Goal: Task Accomplishment & Management: Manage account settings

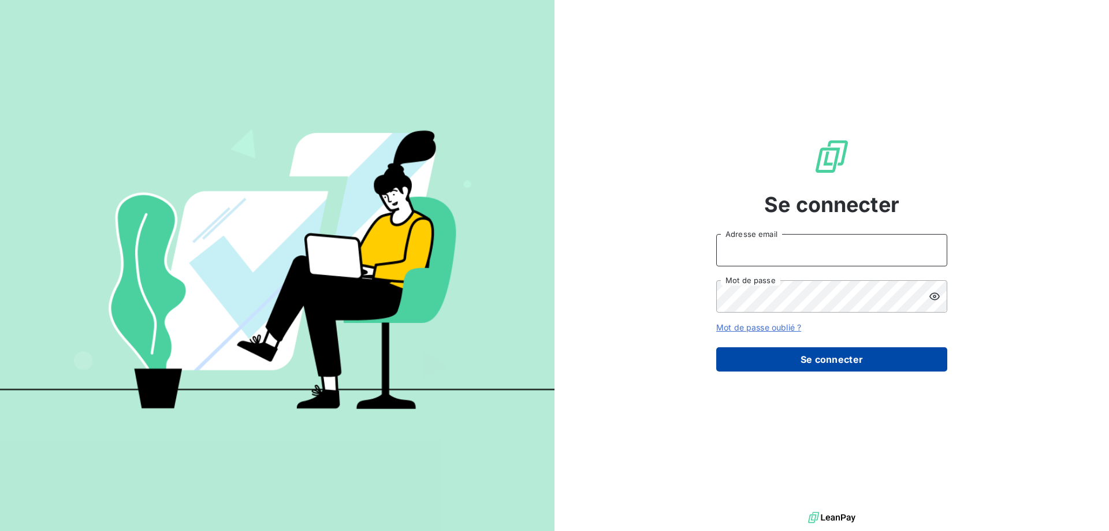
type input "[EMAIL_ADDRESS][DOMAIN_NAME]"
click at [862, 361] on button "Se connecter" at bounding box center [831, 359] width 231 height 24
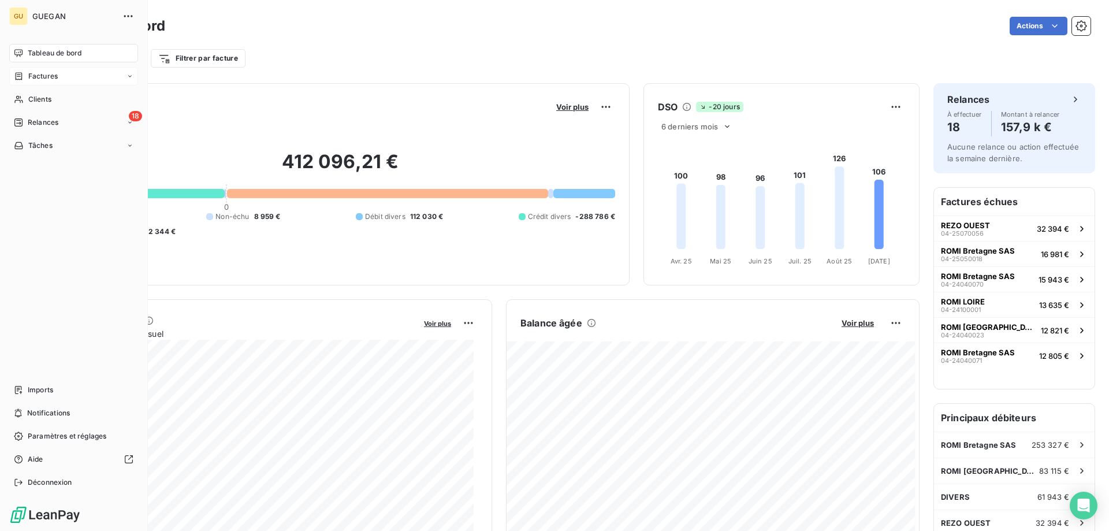
click at [42, 80] on span "Factures" at bounding box center [42, 76] width 29 height 10
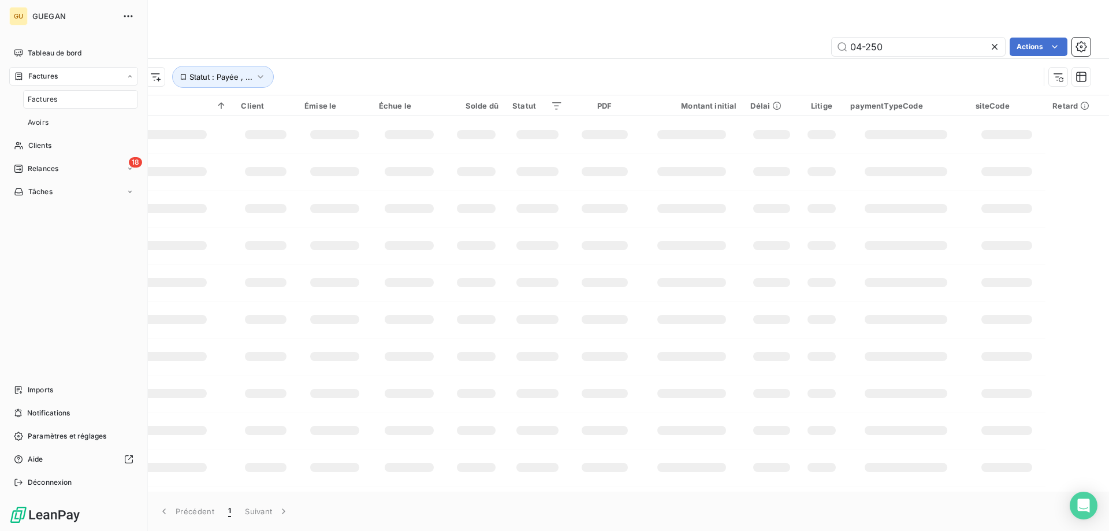
click at [42, 97] on span "Factures" at bounding box center [42, 99] width 29 height 10
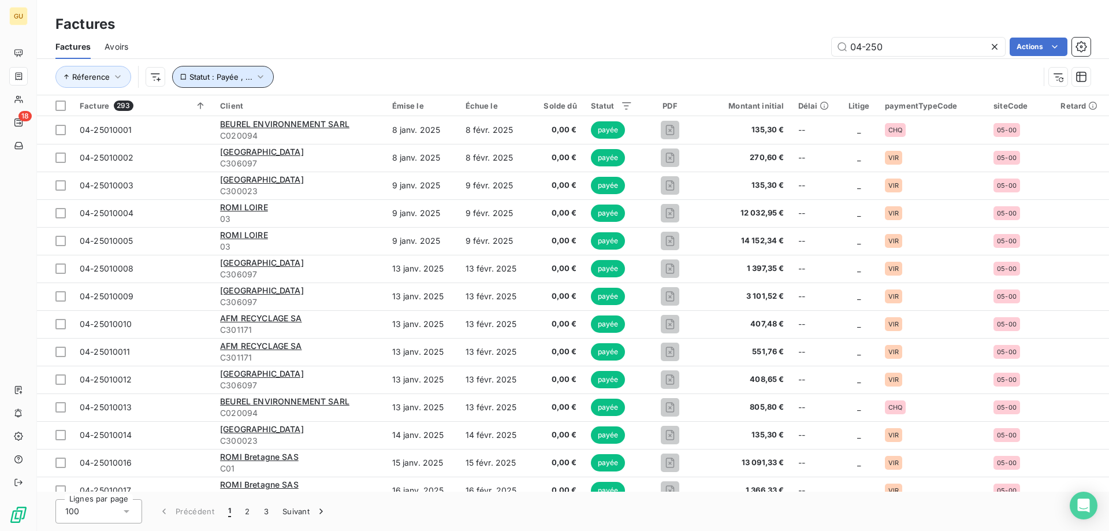
click at [250, 81] on button "Statut : Payée , ..." at bounding box center [223, 77] width 102 height 22
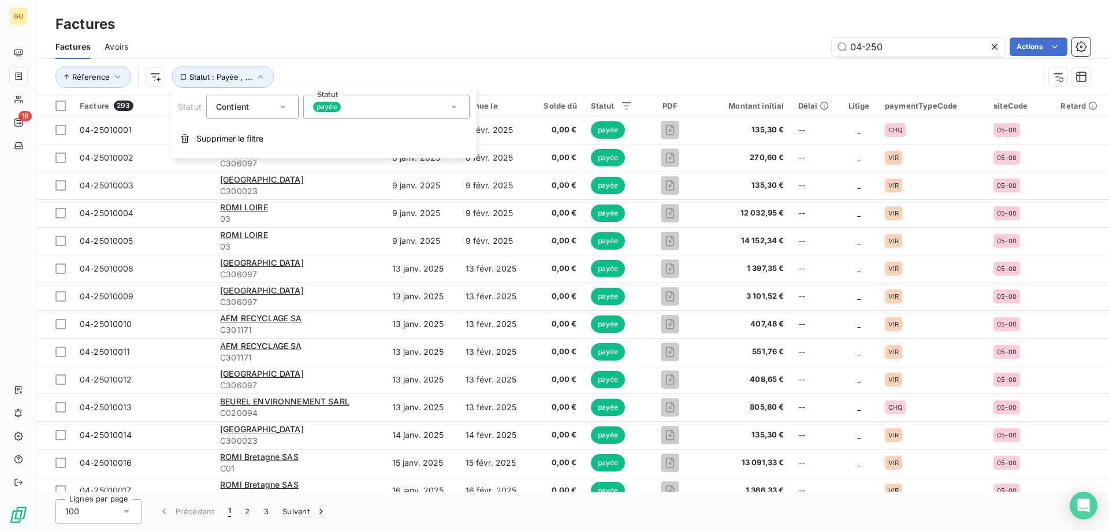
click at [395, 102] on div "payée" at bounding box center [386, 107] width 166 height 24
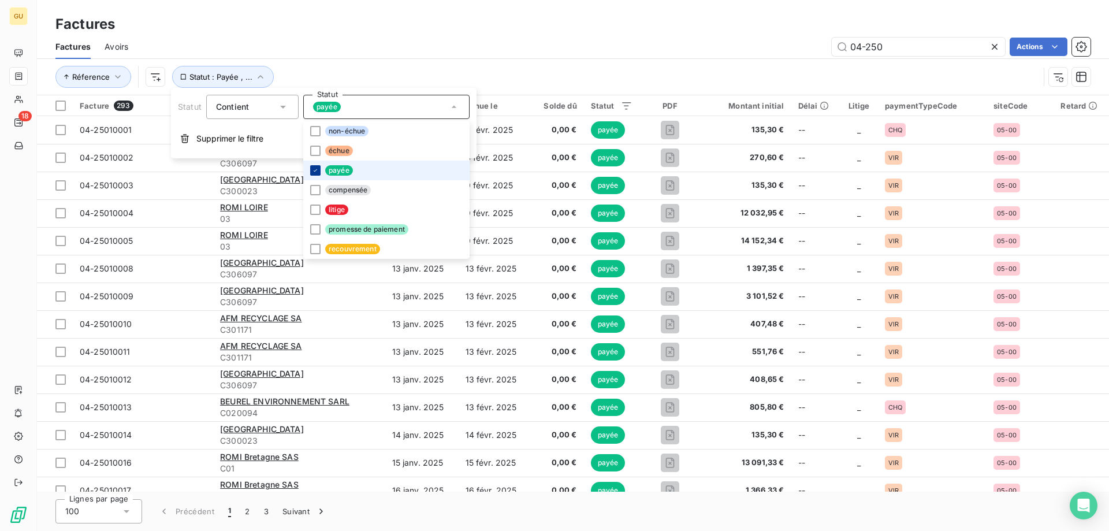
click at [319, 172] on div at bounding box center [315, 170] width 10 height 10
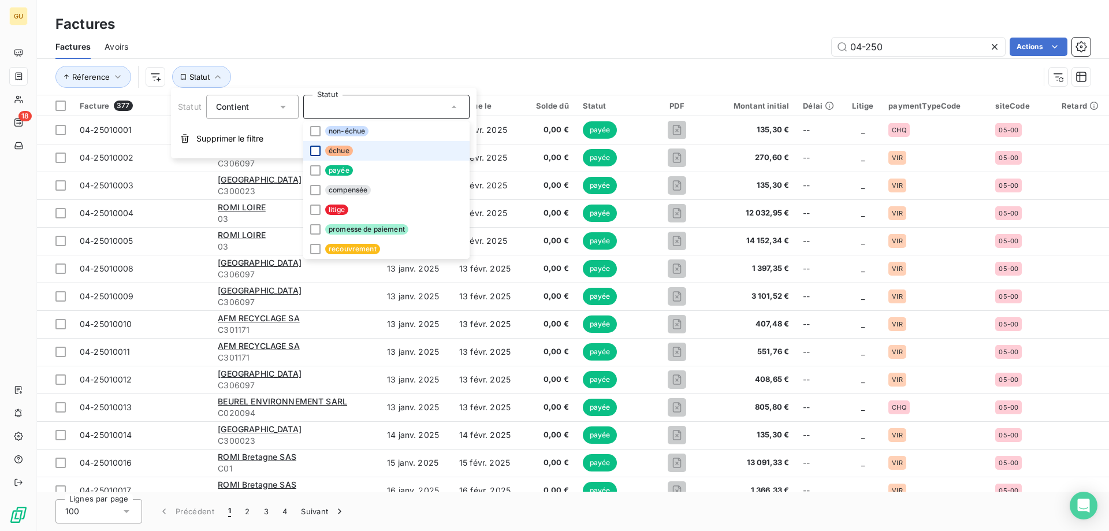
click at [318, 155] on div at bounding box center [315, 151] width 10 height 10
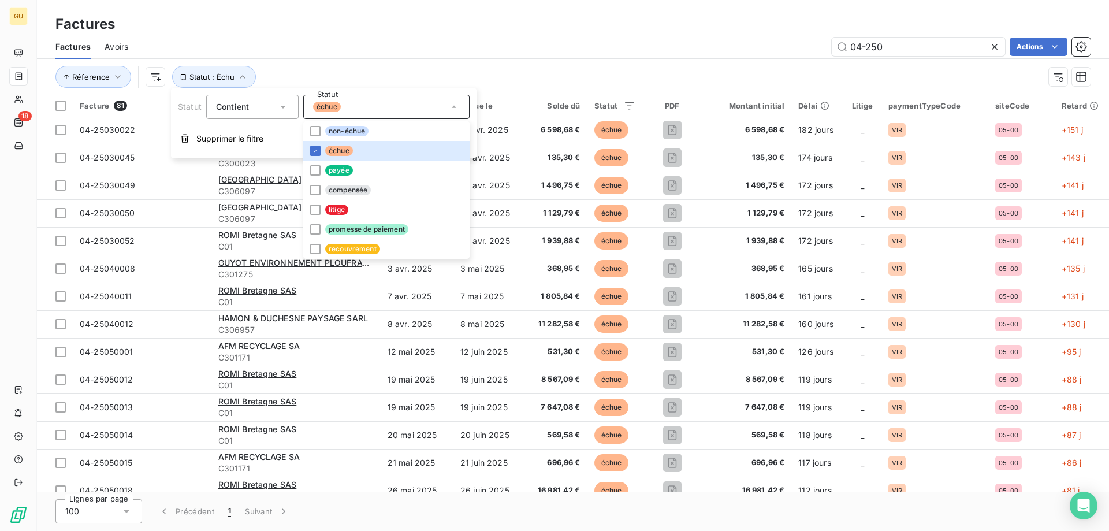
click at [608, 54] on div "04-250 Actions" at bounding box center [616, 47] width 948 height 18
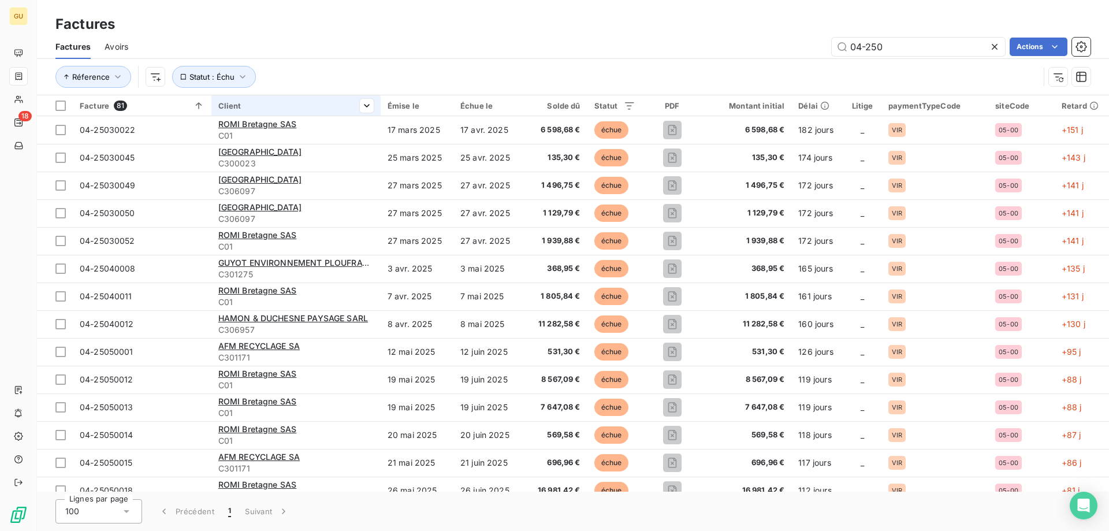
click at [264, 99] on th "Client" at bounding box center [295, 105] width 169 height 21
click at [166, 137] on div "Contient" at bounding box center [143, 136] width 61 height 16
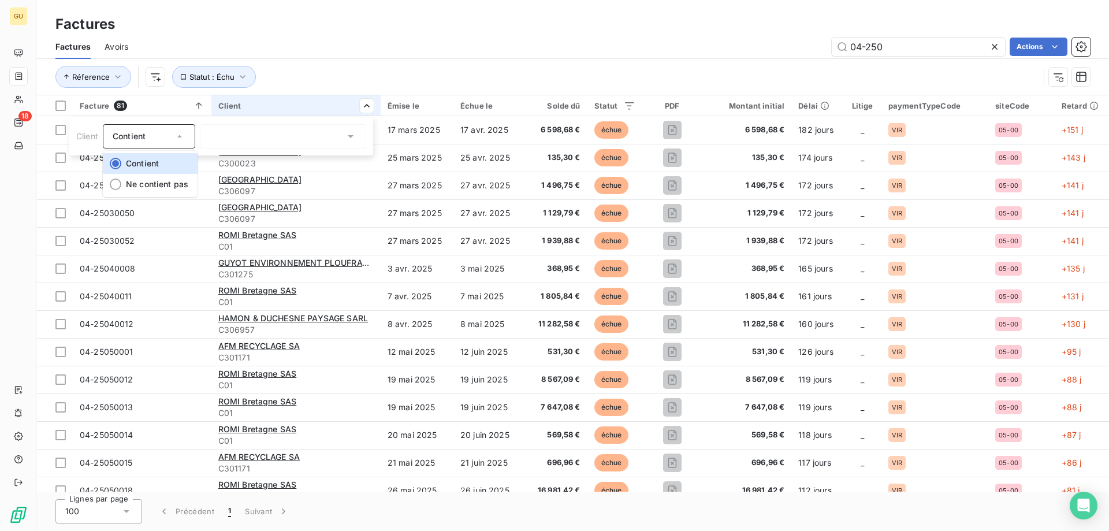
click at [171, 132] on div "Contient" at bounding box center [143, 136] width 61 height 16
click at [350, 139] on icon at bounding box center [351, 137] width 12 height 12
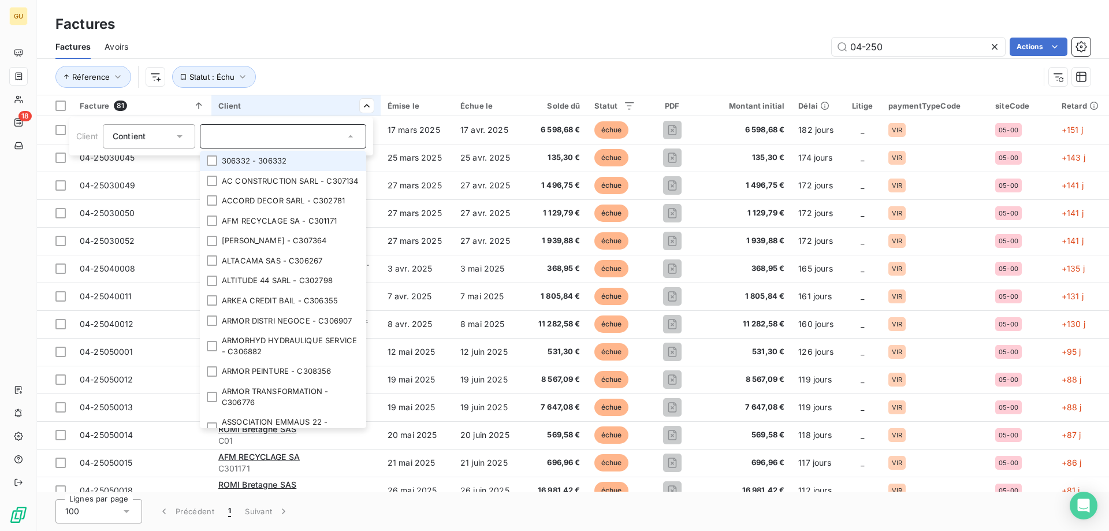
click at [300, 137] on input "text" at bounding box center [277, 136] width 135 height 10
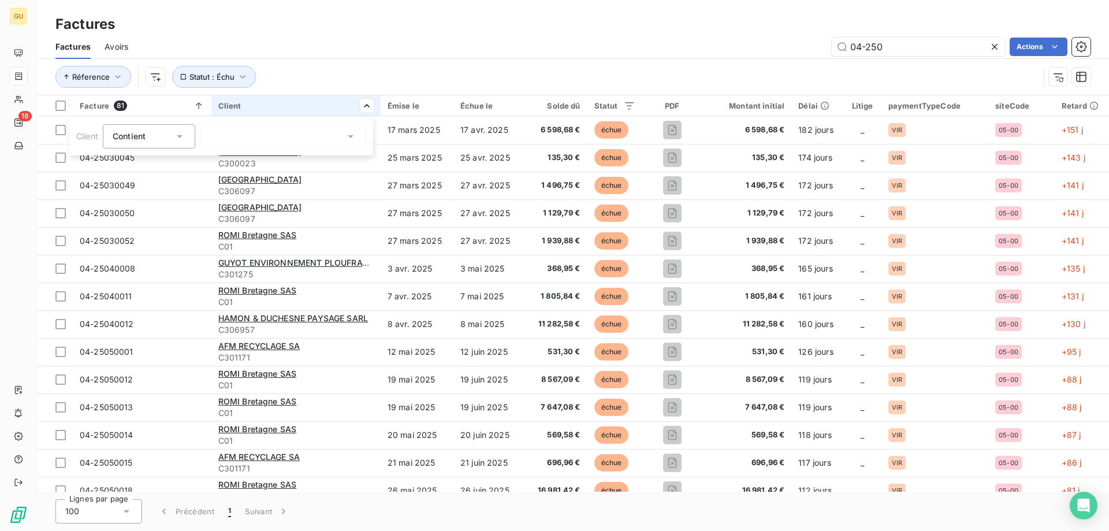
click at [157, 135] on div "Contient" at bounding box center [143, 136] width 61 height 16
click at [255, 112] on html "GU 18 Factures Factures Avoirs 04-250 Actions Réference Statut : Échu Facture 8…" at bounding box center [554, 265] width 1109 height 531
click at [280, 101] on th "Client" at bounding box center [295, 105] width 169 height 21
click at [233, 106] on div "Client" at bounding box center [295, 105] width 155 height 9
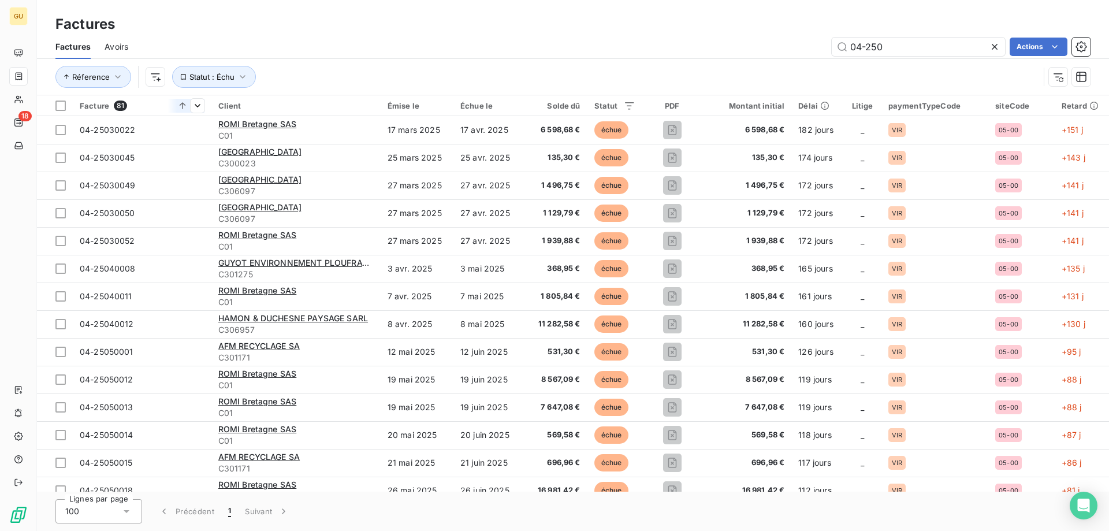
click at [184, 105] on icon at bounding box center [183, 105] width 6 height 6
click at [172, 155] on div "Trier par ordre décroissant" at bounding box center [121, 155] width 169 height 25
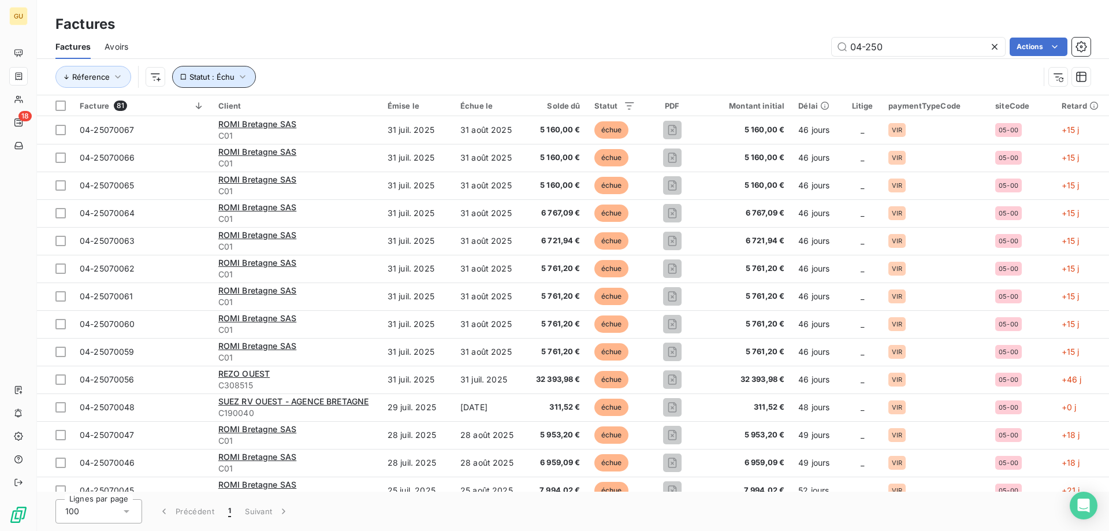
click at [235, 78] on button "Statut : Échu" at bounding box center [214, 77] width 84 height 22
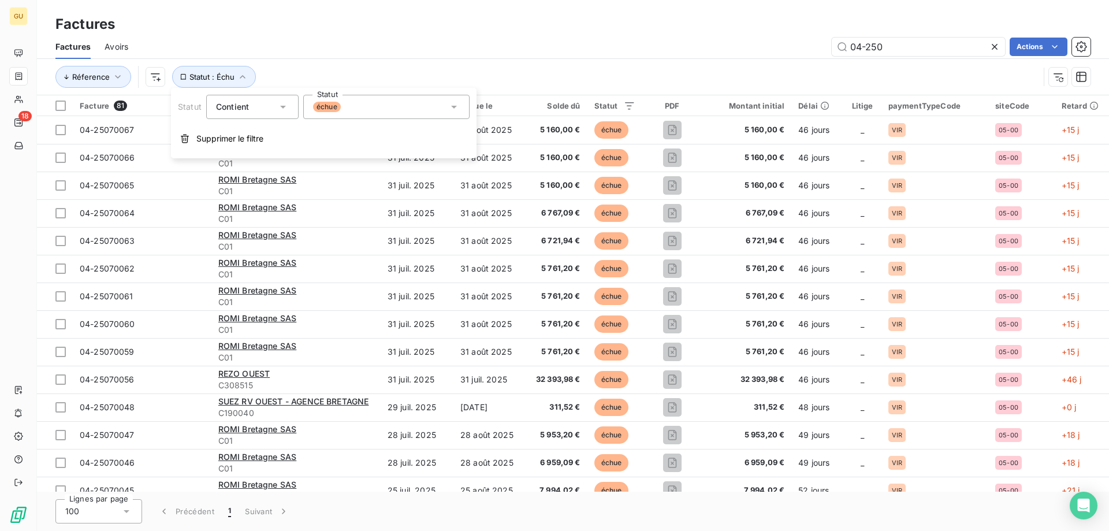
click at [330, 74] on div "Réference Statut : Échu" at bounding box center [547, 77] width 984 height 22
click at [361, 139] on div at bounding box center [283, 136] width 166 height 24
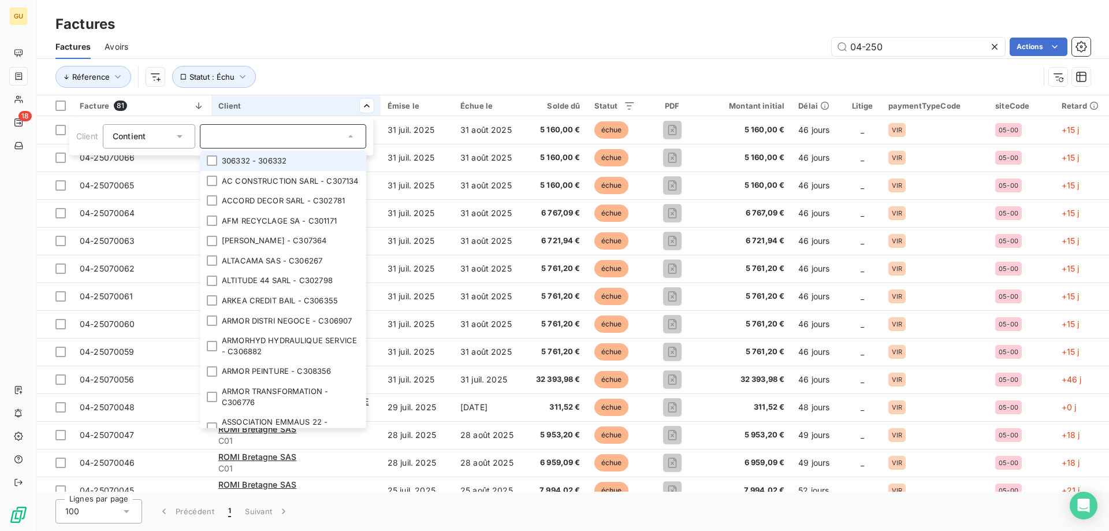
click at [158, 135] on div "Contient" at bounding box center [143, 136] width 61 height 16
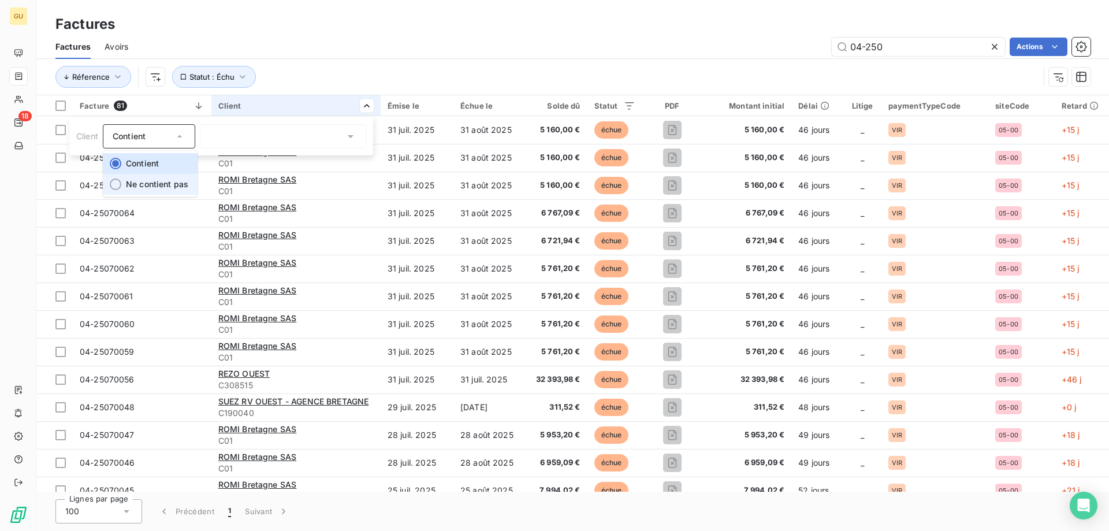
click at [159, 178] on li "Ne contient pas" at bounding box center [150, 184] width 95 height 21
click at [253, 136] on div at bounding box center [283, 136] width 166 height 24
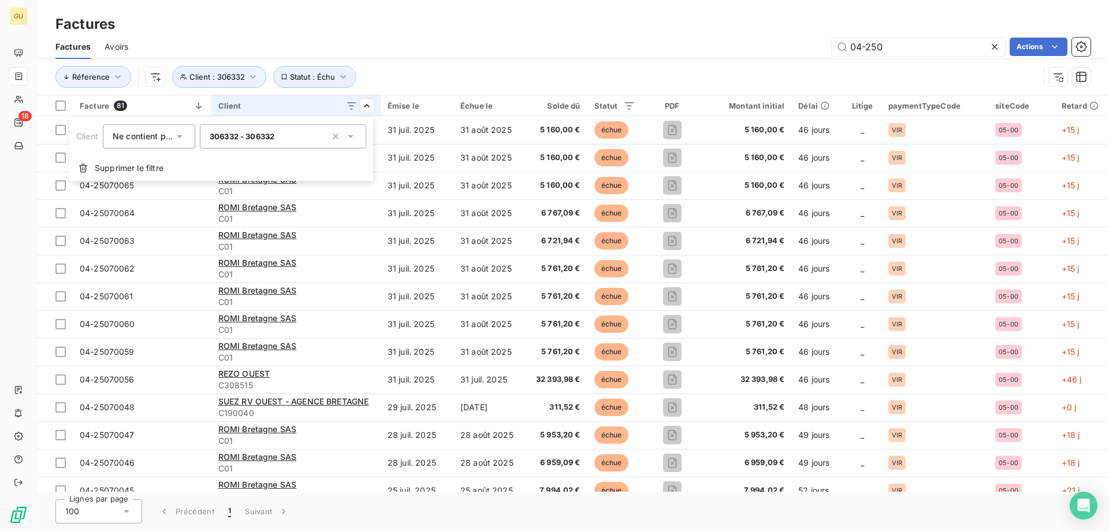
click at [310, 142] on div "306332 - 306332 [PERSON_NAME]" at bounding box center [283, 136] width 166 height 24
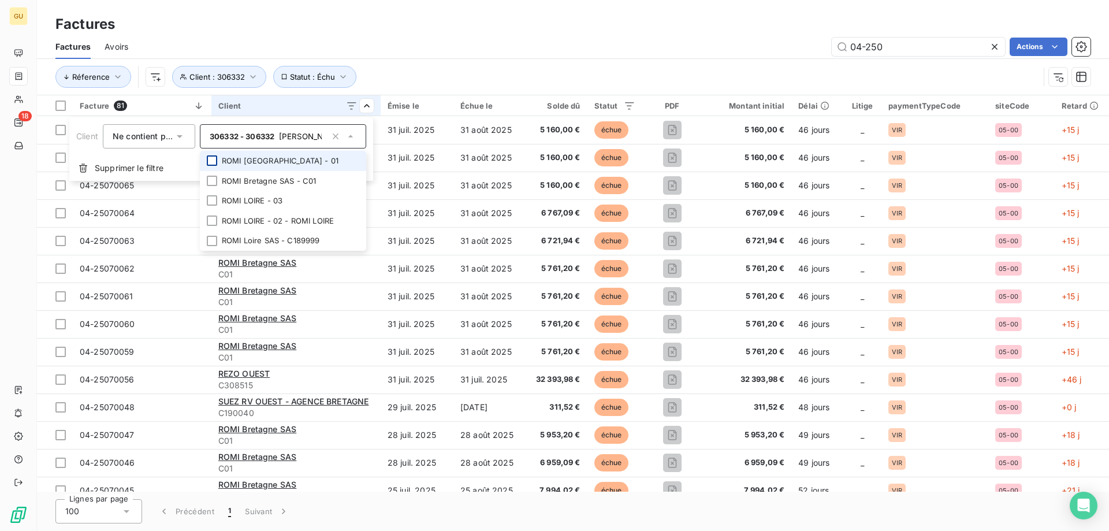
click at [215, 162] on div at bounding box center [212, 160] width 10 height 10
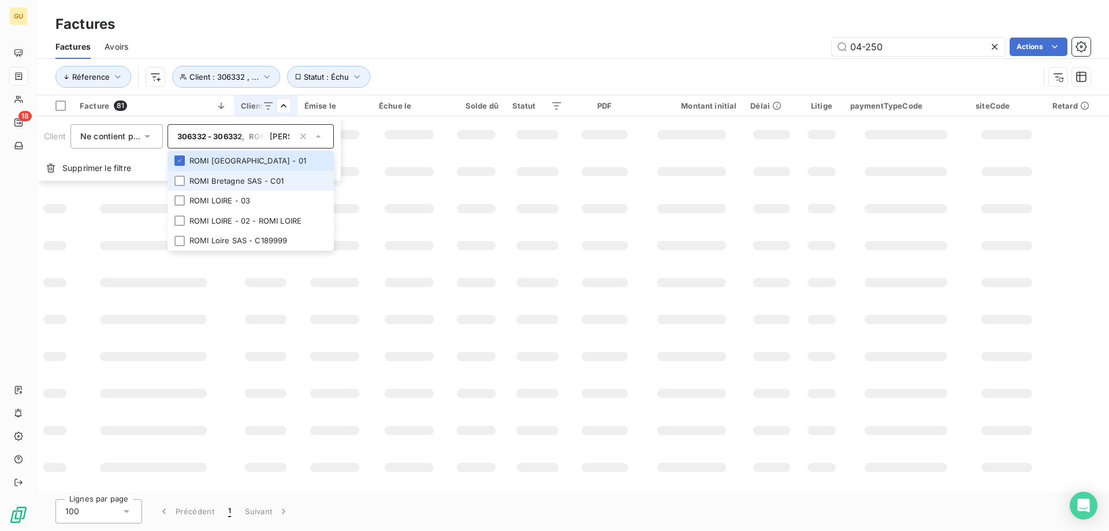
click at [214, 179] on li "ROMI Bretagne SAS - C01" at bounding box center [251, 181] width 166 height 20
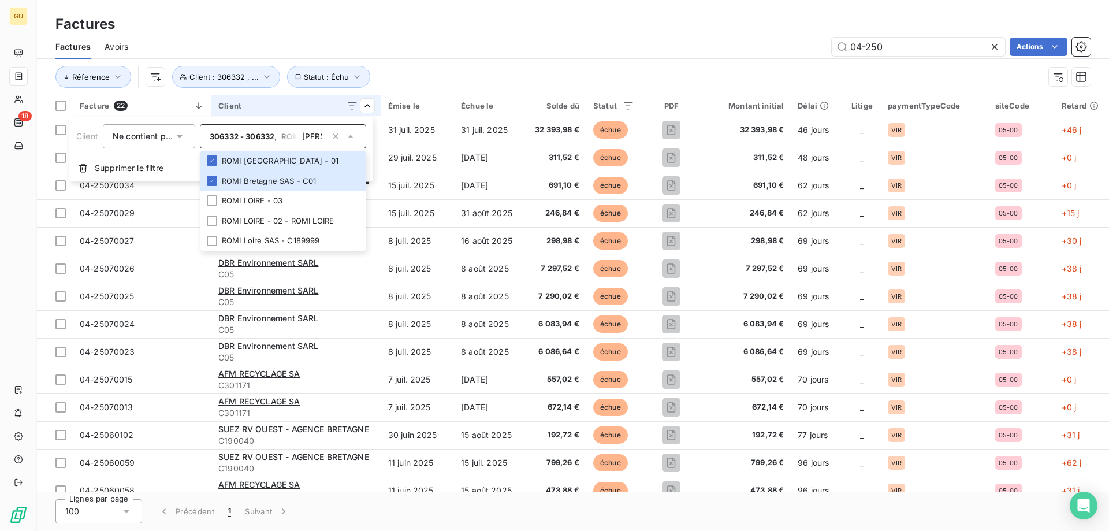
click at [299, 139] on input "[PERSON_NAME]" at bounding box center [311, 136] width 29 height 10
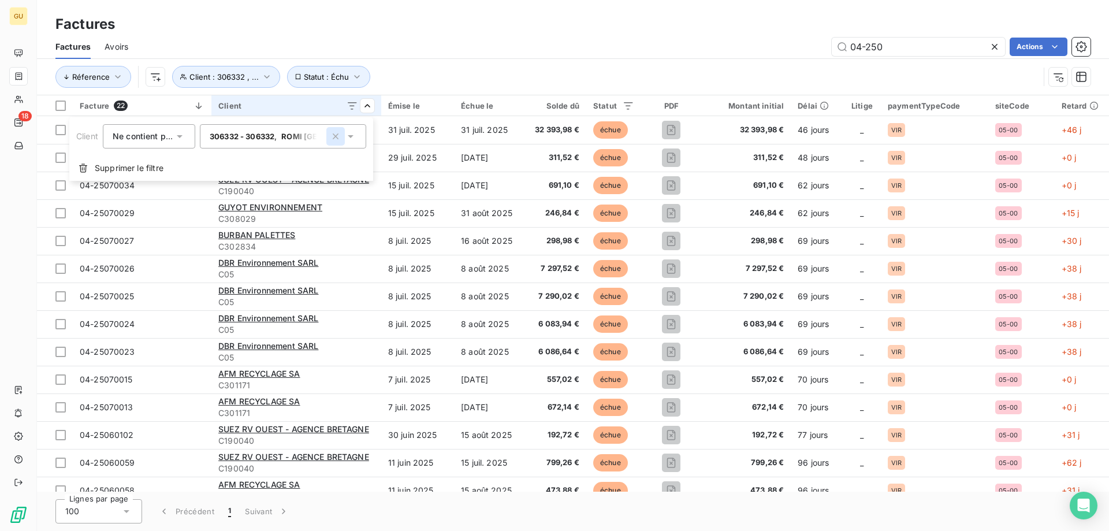
click at [342, 137] on button "button" at bounding box center [335, 136] width 18 height 18
type input "[PERSON_NAME]"
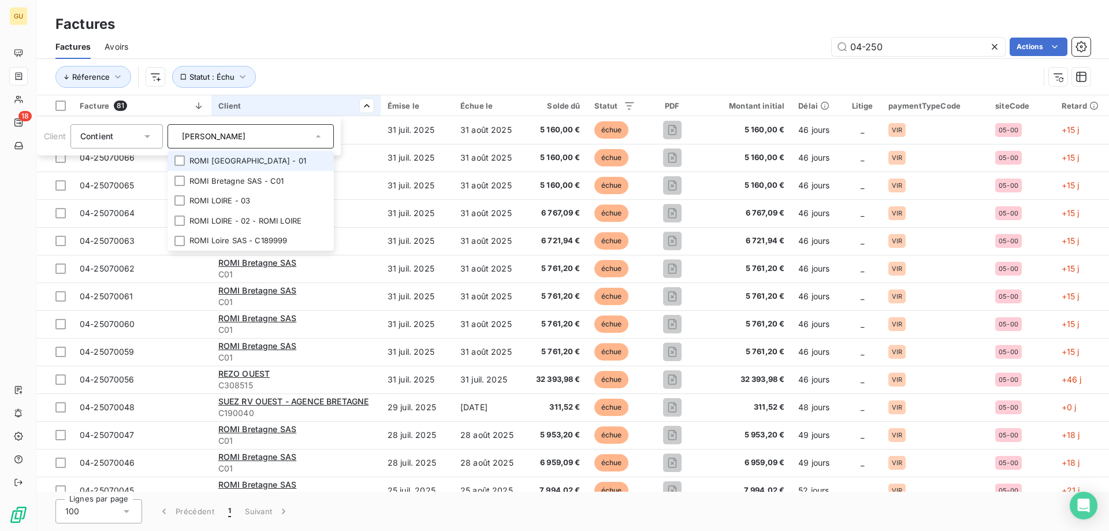
click at [300, 24] on html "GU 18 Factures Factures Avoirs 04-250 Actions Réference Statut : Échu Facture 8…" at bounding box center [554, 265] width 1109 height 531
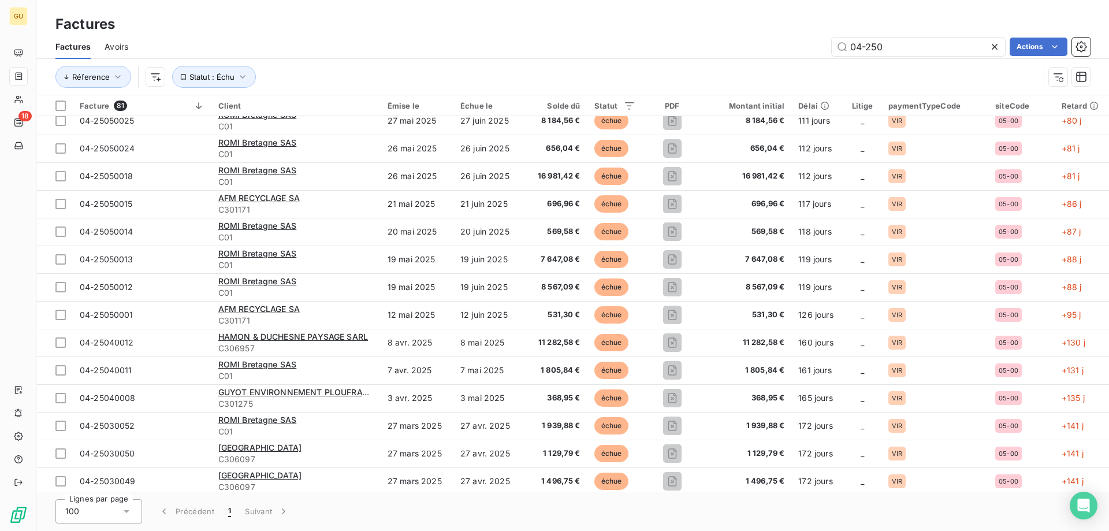
scroll to position [1871, 0]
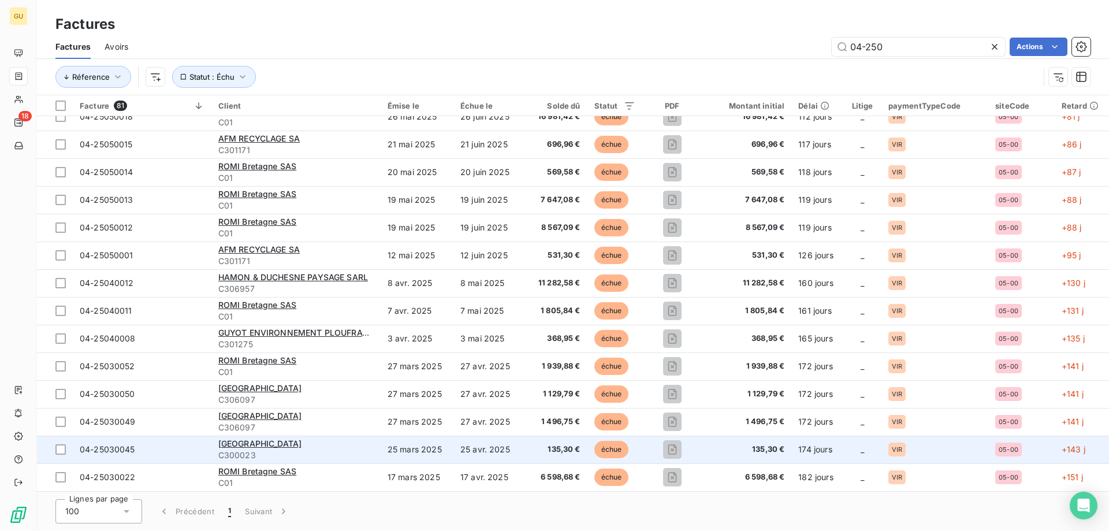
click at [761, 450] on span "135,30 €" at bounding box center [746, 450] width 75 height 12
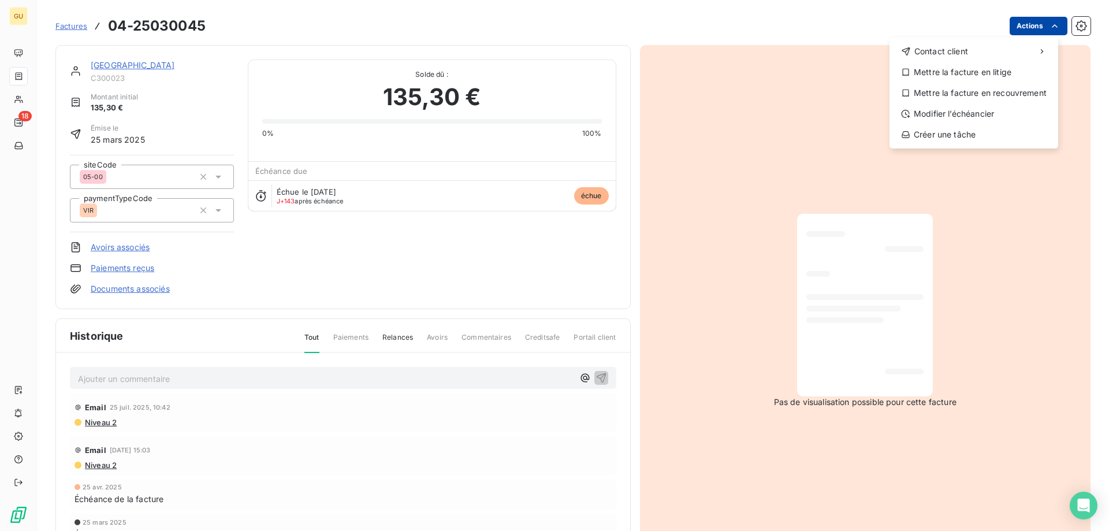
click at [1057, 28] on html "GU 18 Factures [PHONE_NUMBER] Actions Contact client Mettre la facture en litig…" at bounding box center [554, 265] width 1109 height 531
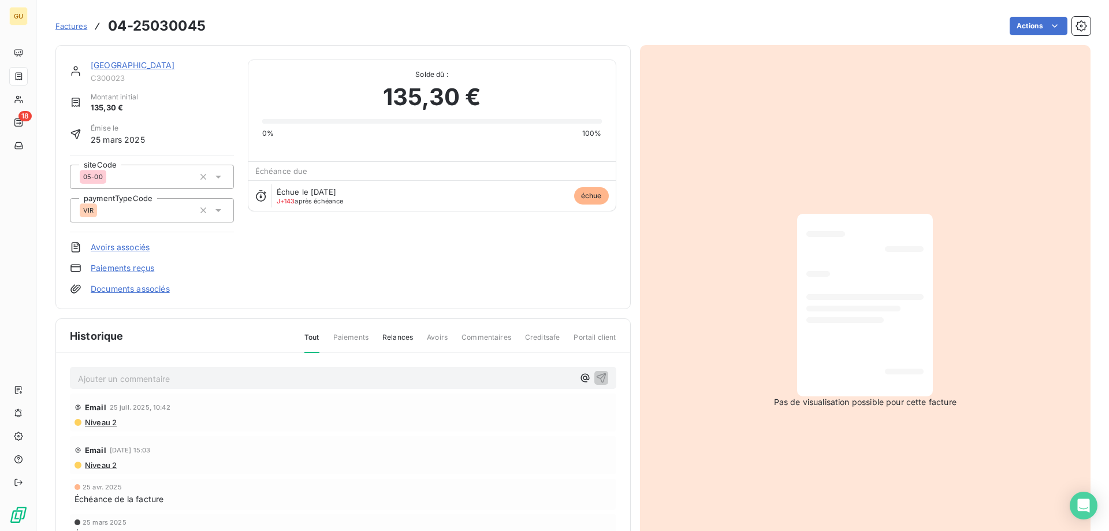
click at [407, 342] on html "GU 18 Factures 04-25030045 Actions SM KERVAL CENTRE ARMOR C300023 Montant initi…" at bounding box center [554, 265] width 1109 height 531
click at [404, 341] on span "Relances" at bounding box center [397, 342] width 31 height 20
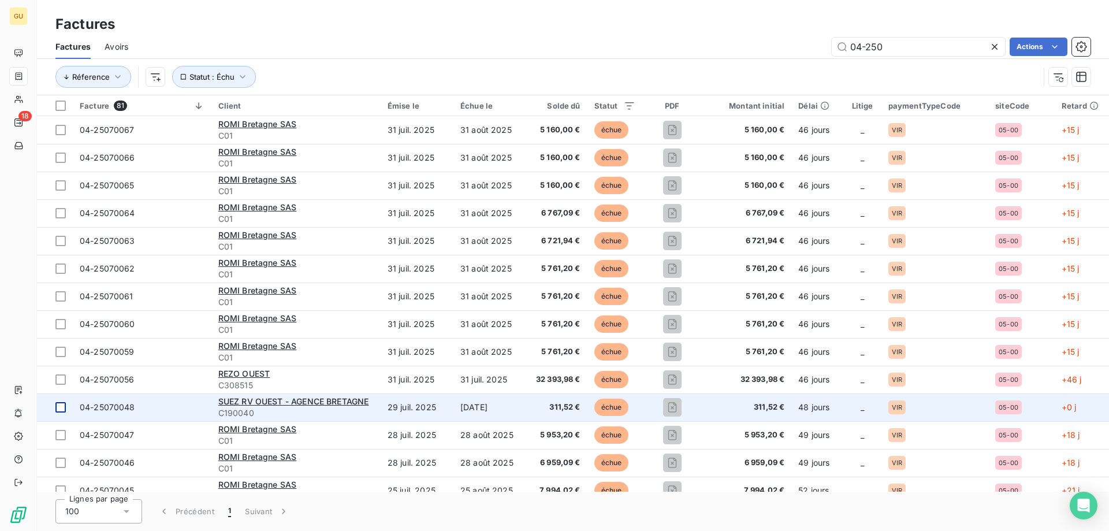
click at [62, 410] on div at bounding box center [60, 407] width 10 height 10
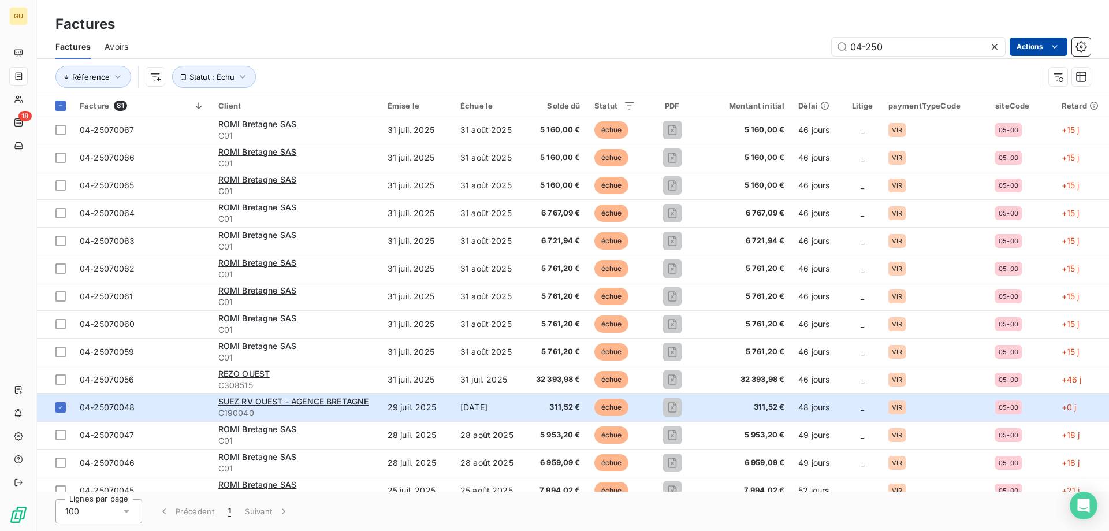
click at [1035, 42] on html "GU 18 Factures Factures Avoirs 04-250 Actions Réference Statut : Échu Facture 8…" at bounding box center [554, 265] width 1109 height 531
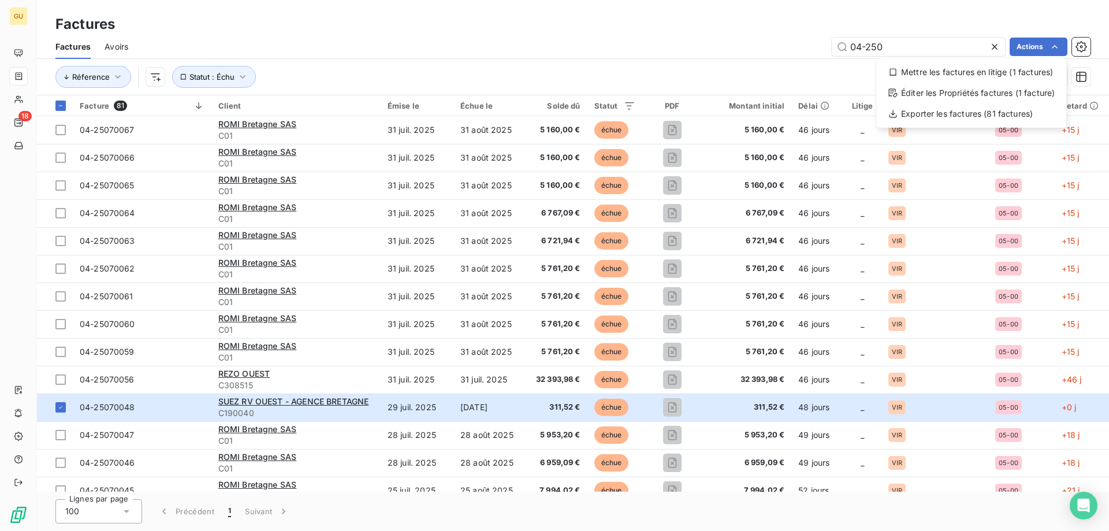
click at [677, 66] on html "GU 18 Factures Factures Avoirs 04-250 Actions Mettre les factures en litige (1 …" at bounding box center [554, 265] width 1109 height 531
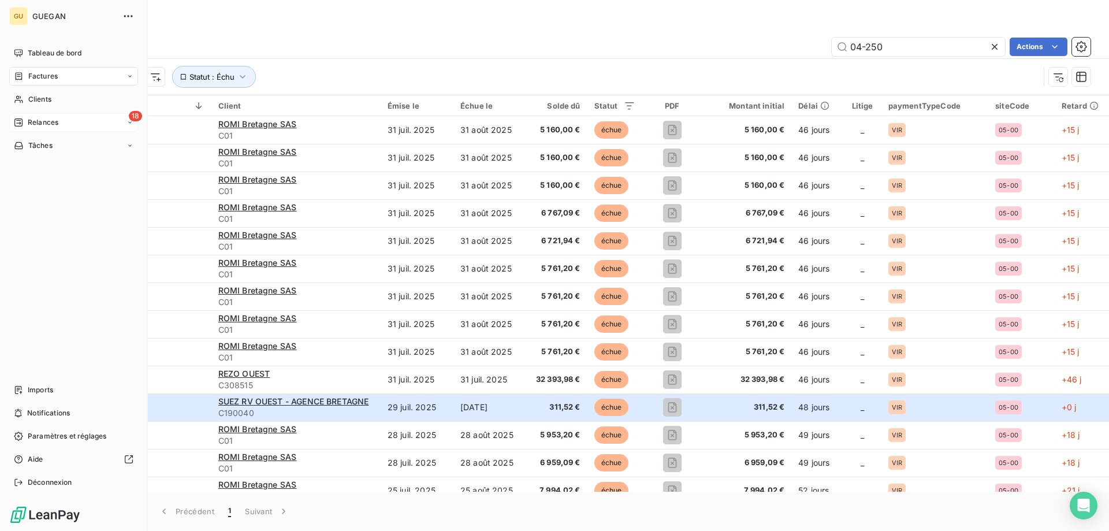
click at [71, 120] on div "18 Relances" at bounding box center [73, 122] width 129 height 18
click at [53, 145] on span "À effectuer" at bounding box center [47, 145] width 38 height 10
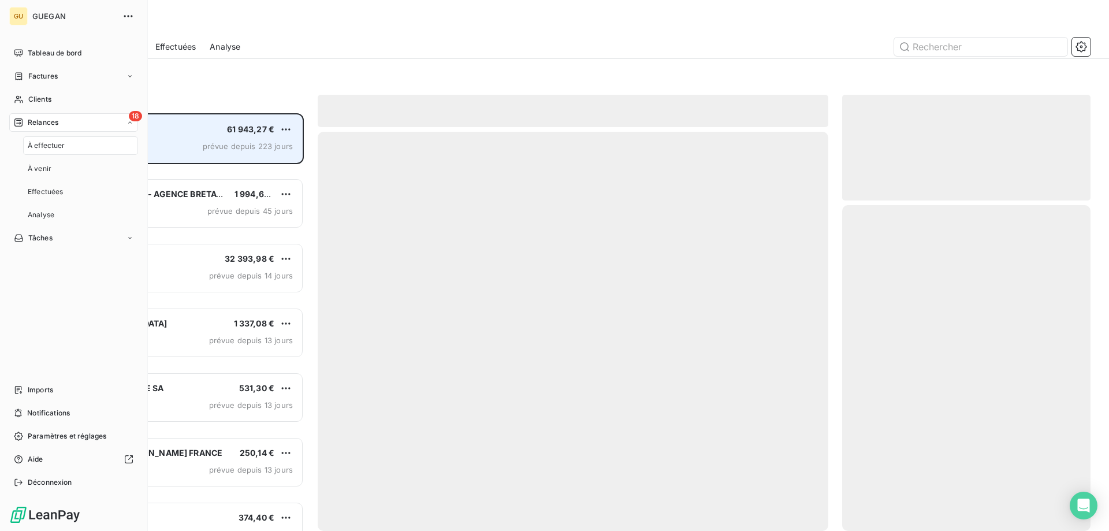
scroll to position [409, 240]
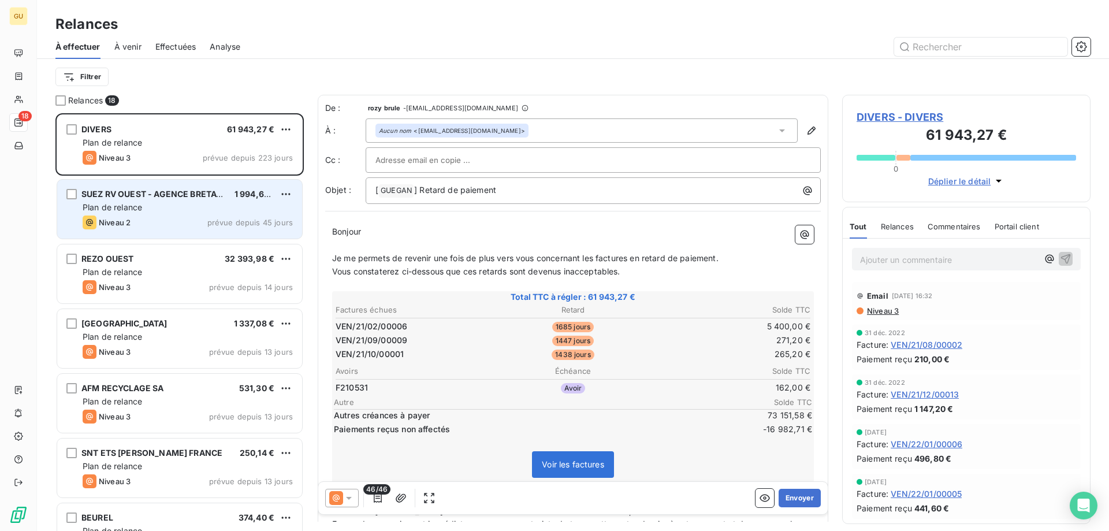
click at [171, 207] on div "Plan de relance" at bounding box center [188, 208] width 210 height 12
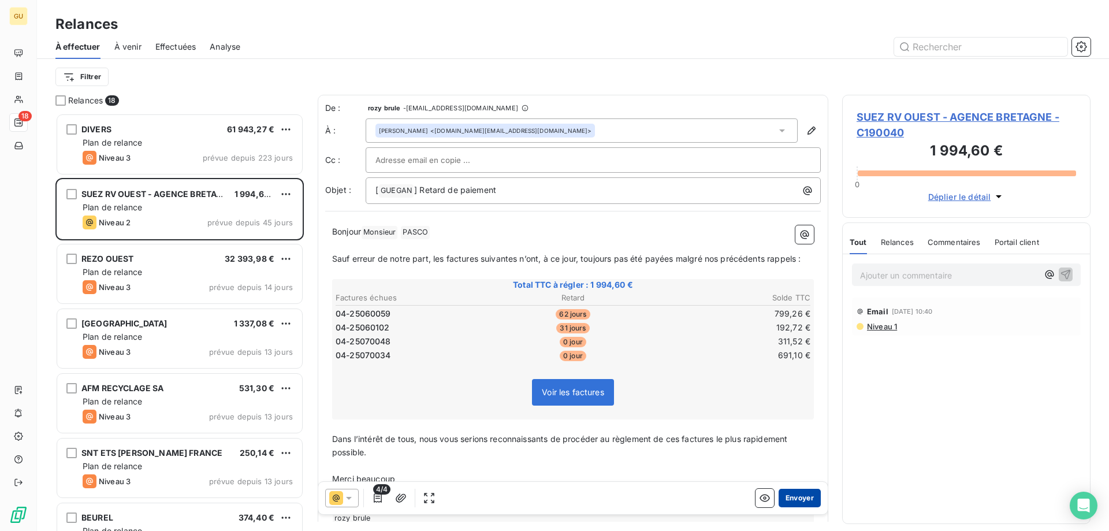
click at [805, 501] on button "Envoyer" at bounding box center [800, 498] width 42 height 18
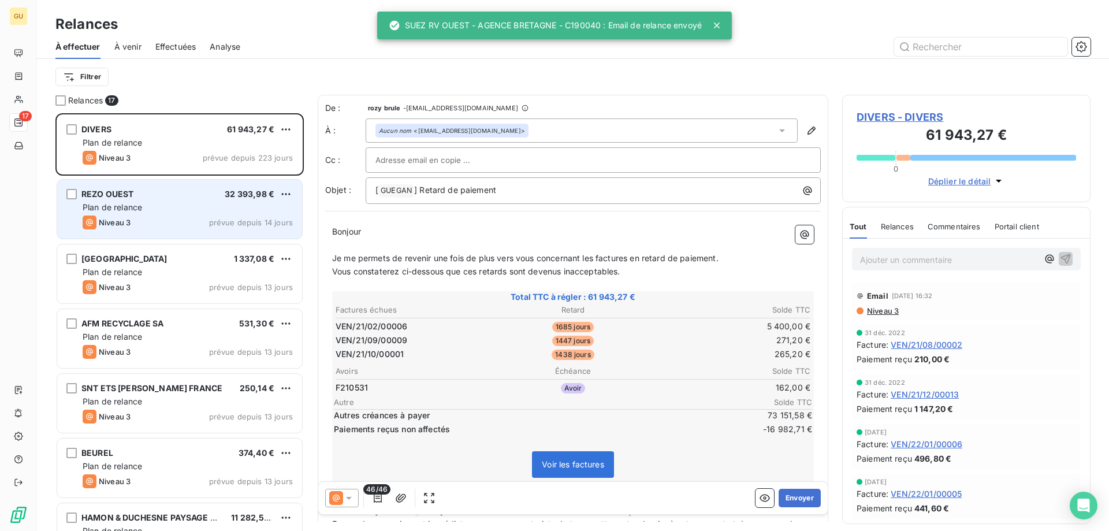
click at [178, 217] on div "Niveau 3 prévue depuis 14 jours" at bounding box center [188, 222] width 210 height 14
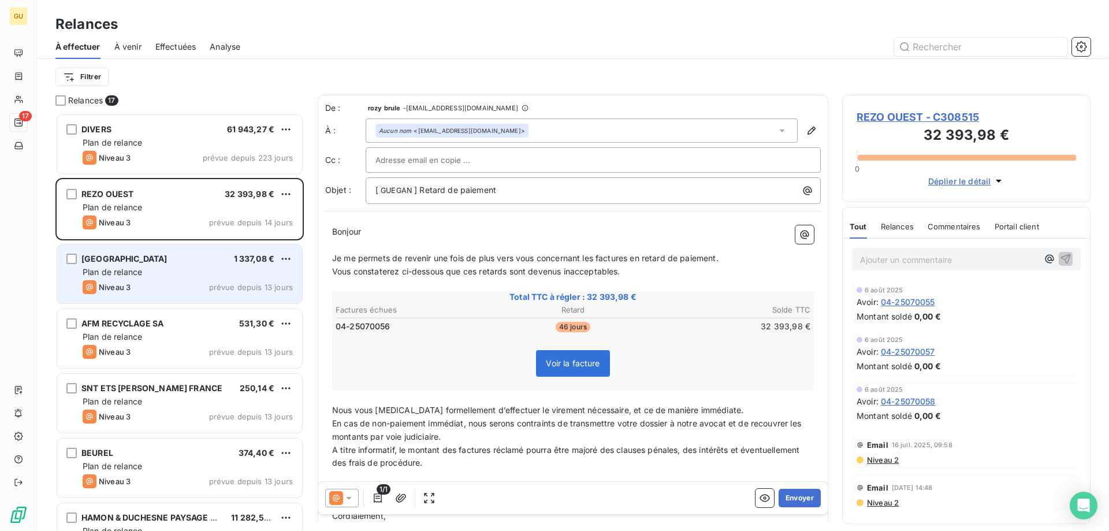
click at [150, 270] on div "Plan de relance" at bounding box center [188, 272] width 210 height 12
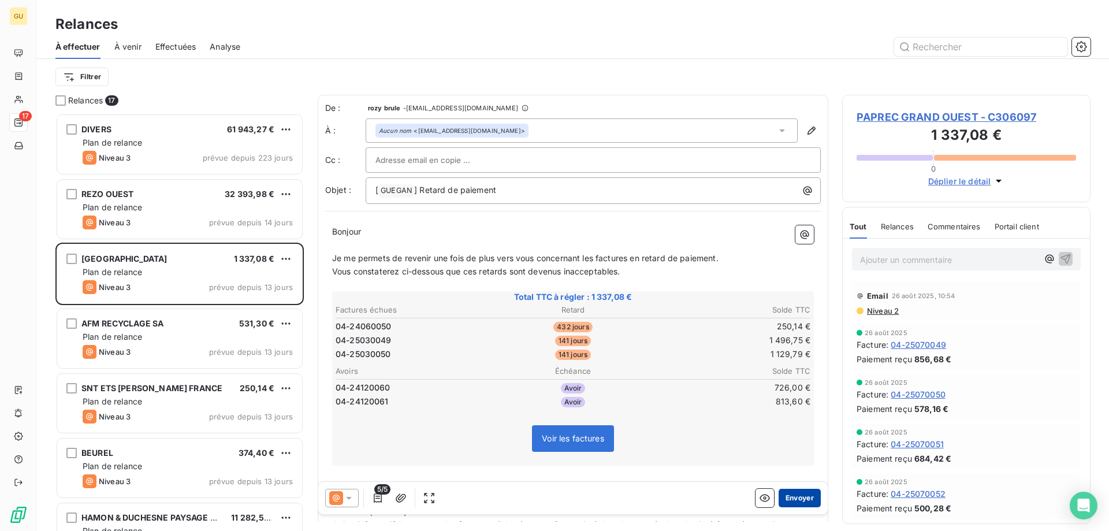
click at [784, 496] on button "Envoyer" at bounding box center [800, 498] width 42 height 18
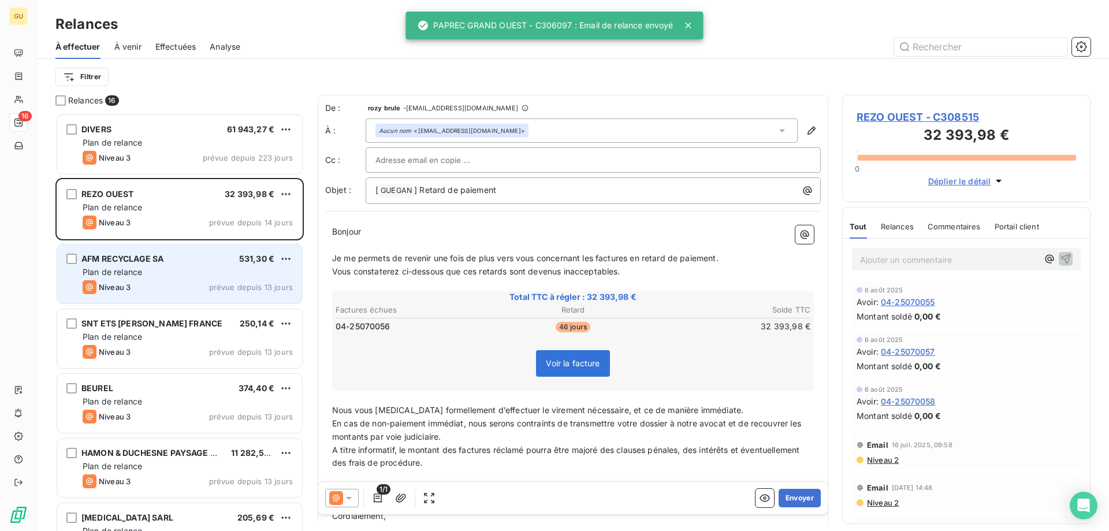
click at [186, 291] on div "Niveau 3 prévue depuis 13 jours" at bounding box center [188, 287] width 210 height 14
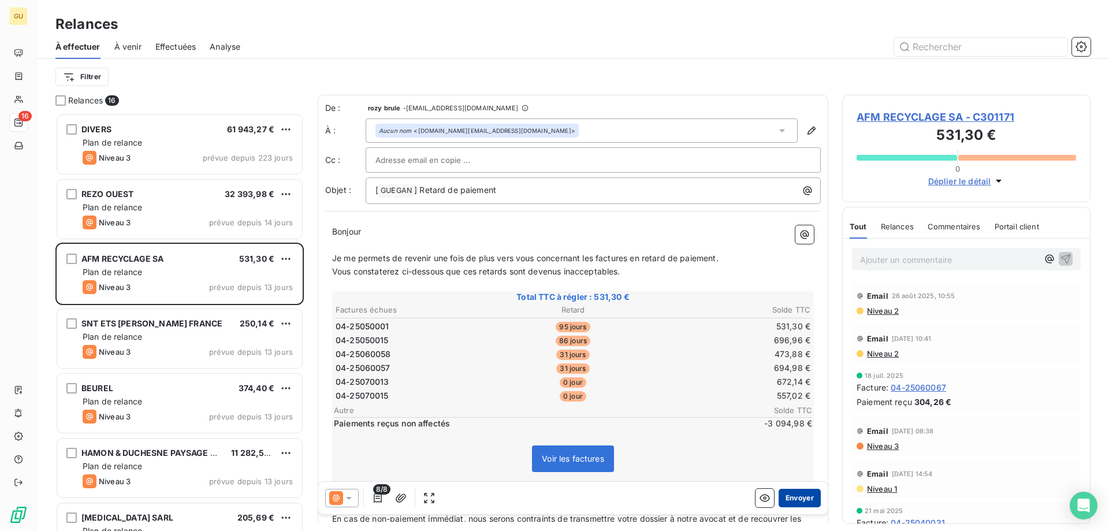
click at [790, 493] on button "Envoyer" at bounding box center [800, 498] width 42 height 18
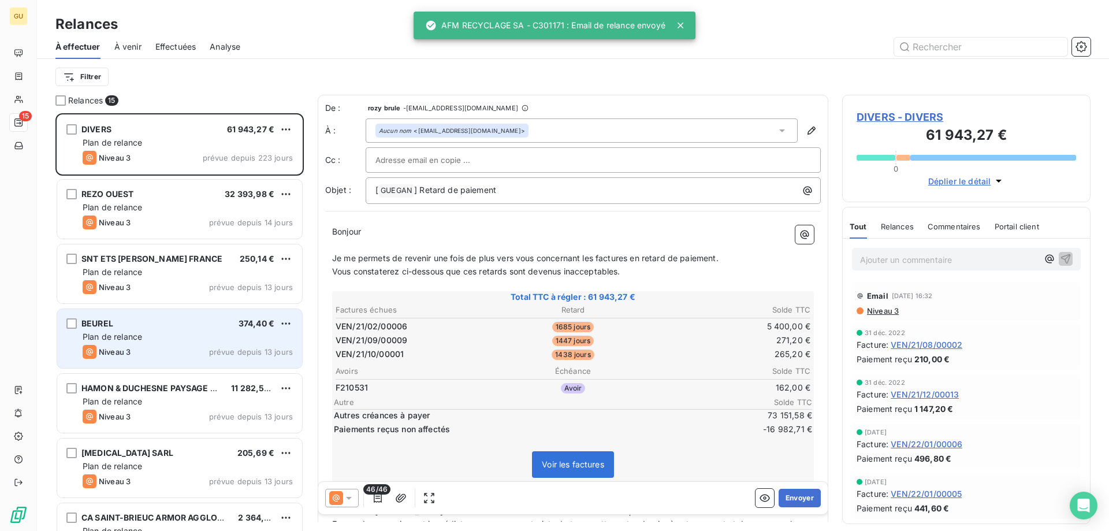
click at [168, 332] on div "Plan de relance" at bounding box center [188, 337] width 210 height 12
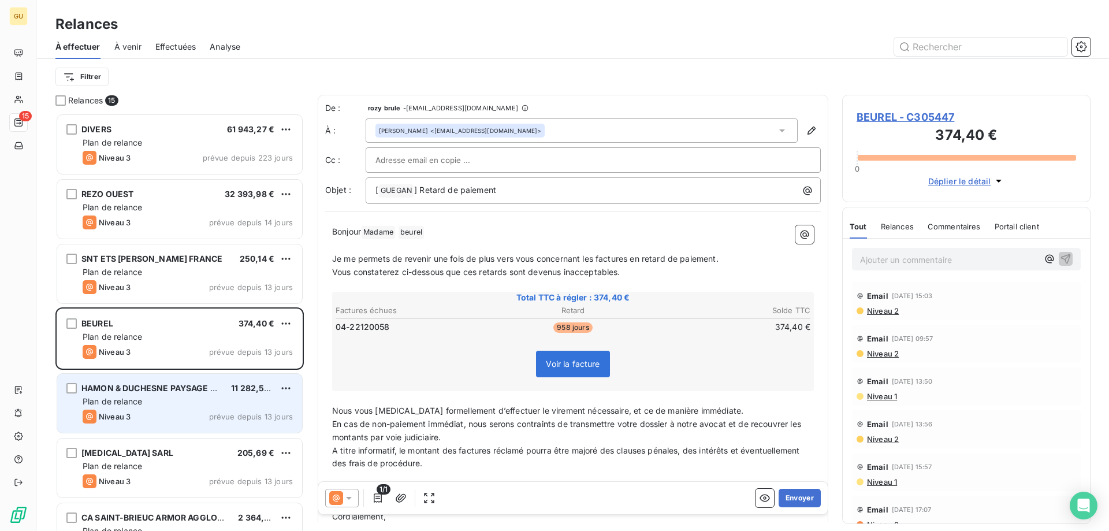
click at [151, 393] on div "HAMON & DUCHESNE PAYSAGE SARL" at bounding box center [151, 388] width 140 height 12
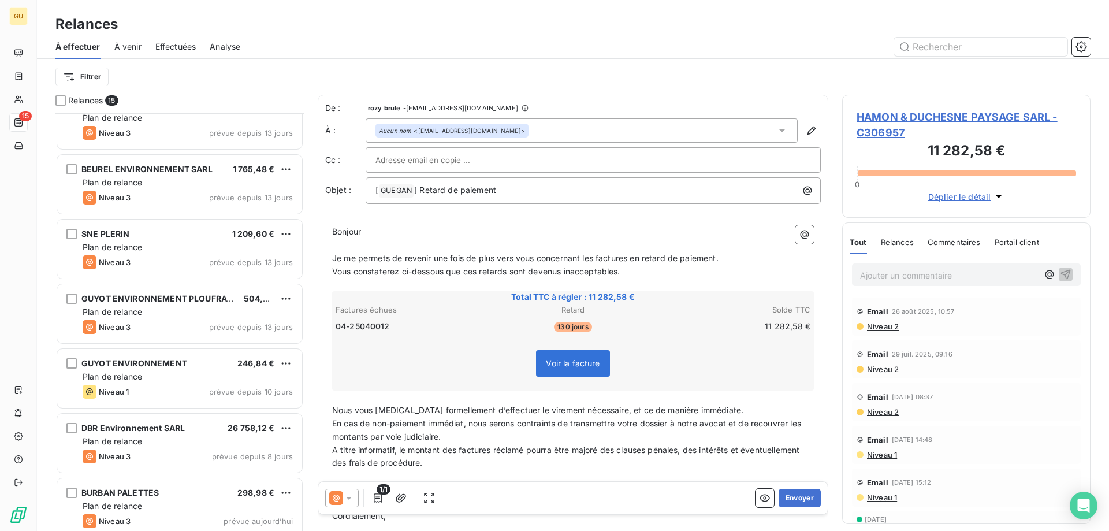
scroll to position [553, 0]
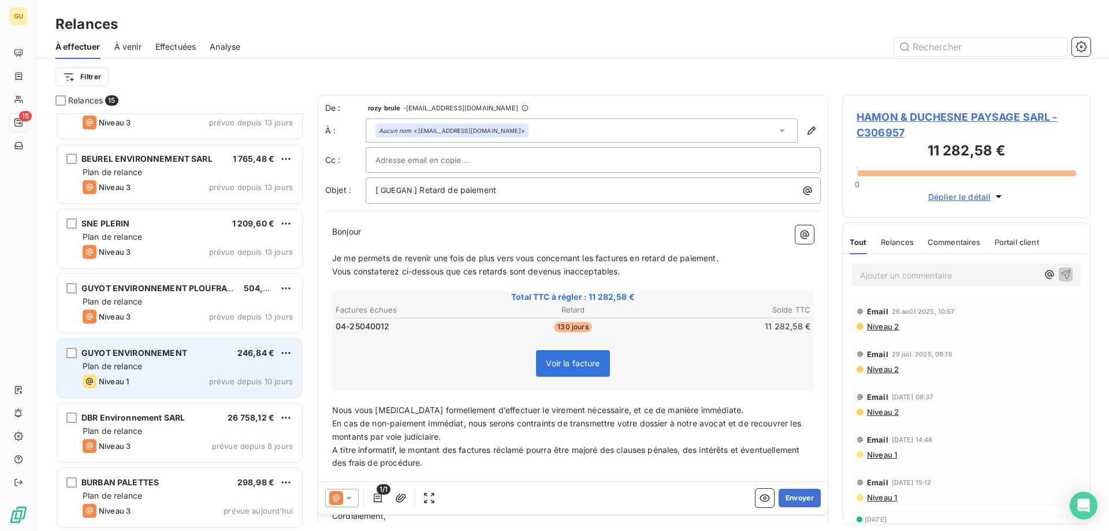
click at [151, 382] on div "Niveau 1 prévue depuis 10 jours" at bounding box center [188, 381] width 210 height 14
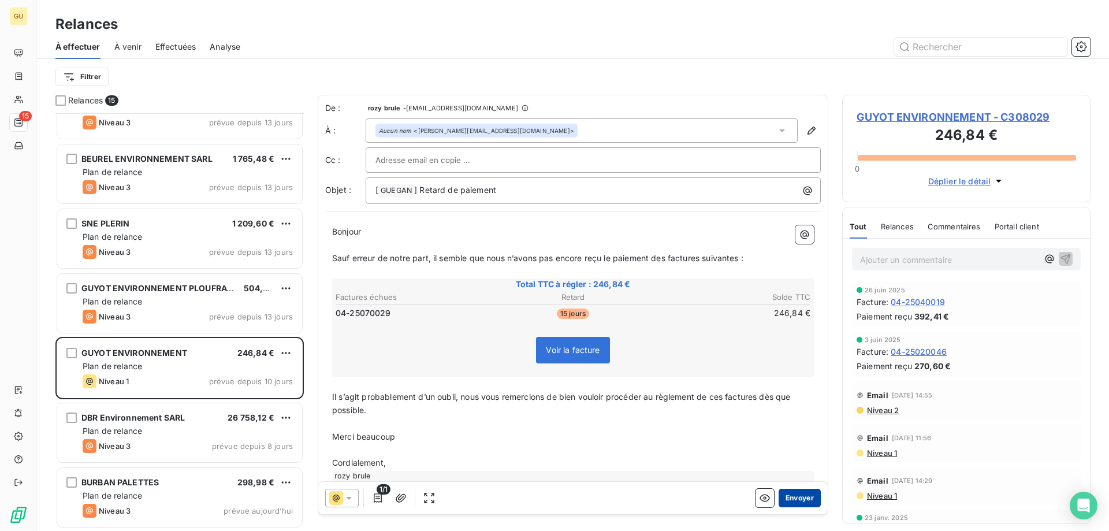
click at [786, 500] on button "Envoyer" at bounding box center [800, 498] width 42 height 18
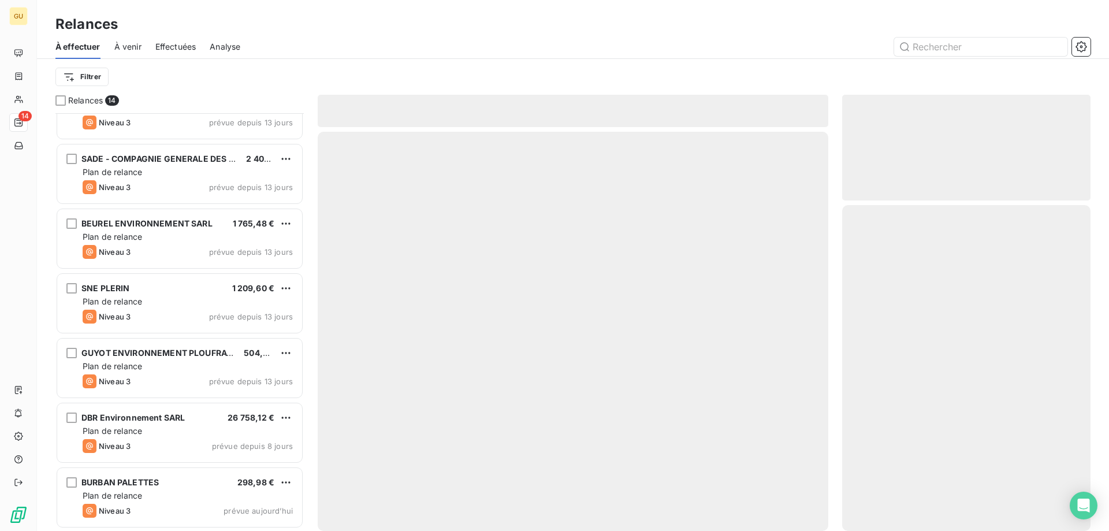
scroll to position [488, 0]
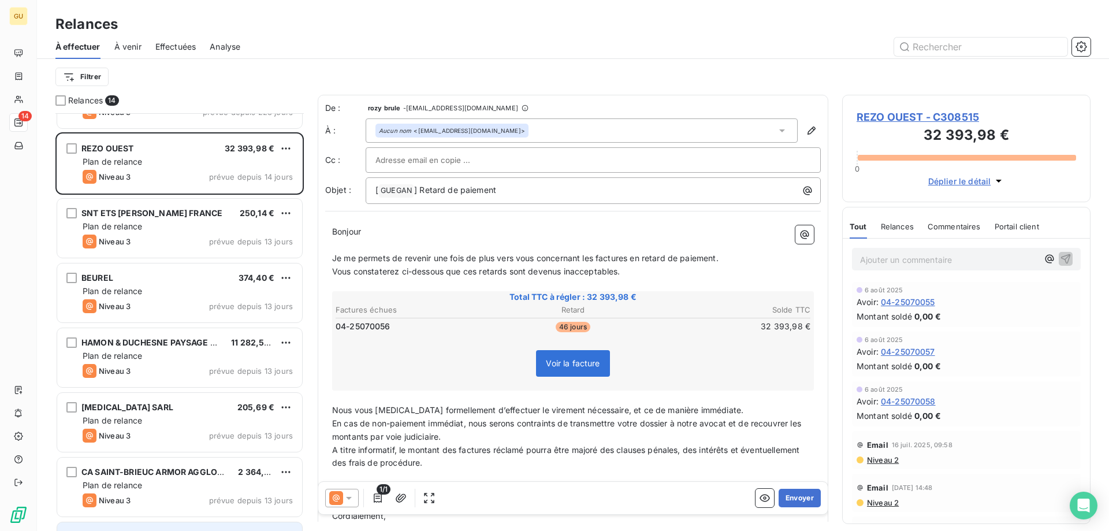
scroll to position [26, 0]
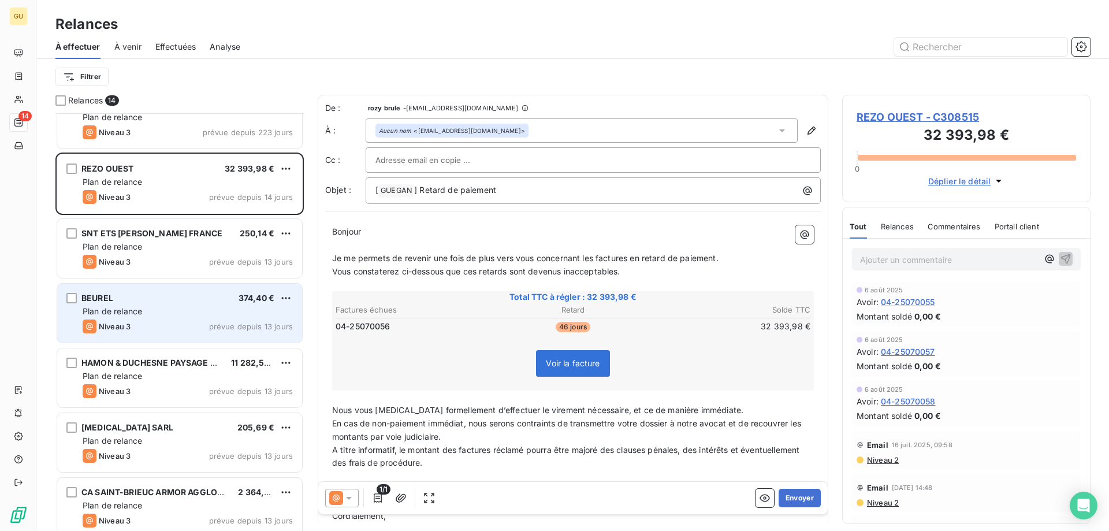
click at [162, 330] on div "Niveau 3 prévue depuis 13 jours" at bounding box center [188, 326] width 210 height 14
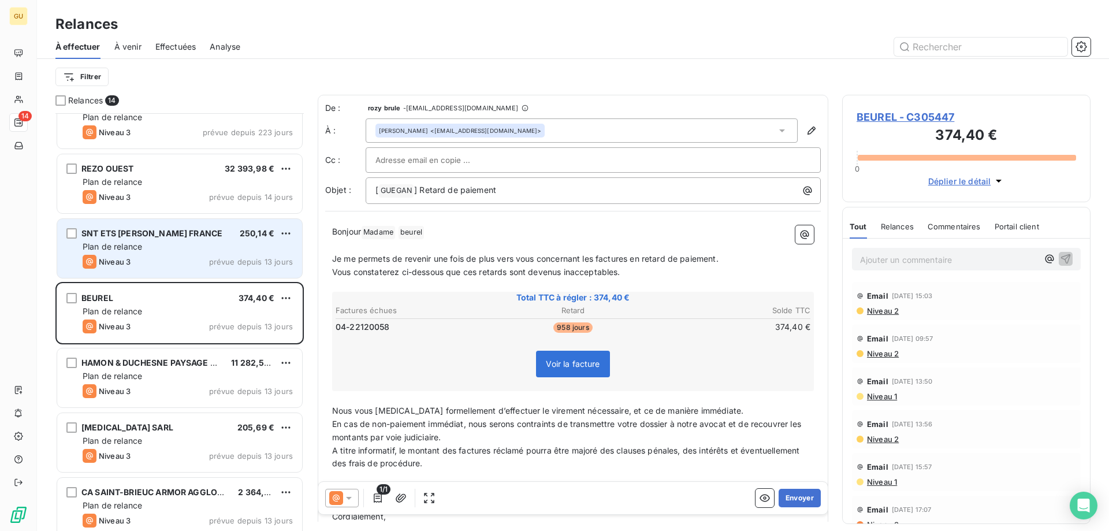
click at [131, 236] on span "SNT ETS [PERSON_NAME] FRANCE" at bounding box center [151, 233] width 141 height 10
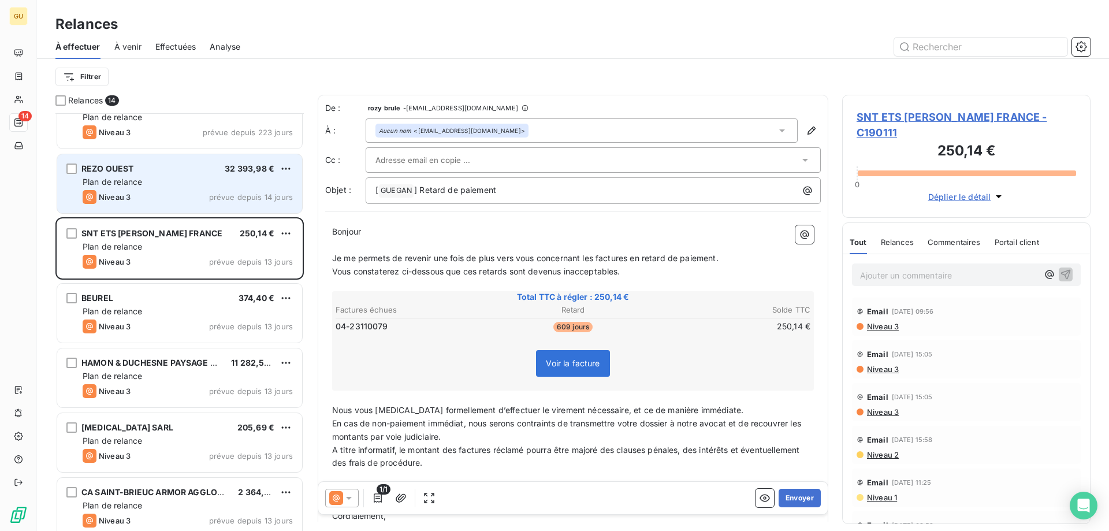
click at [170, 180] on div "Plan de relance" at bounding box center [188, 182] width 210 height 12
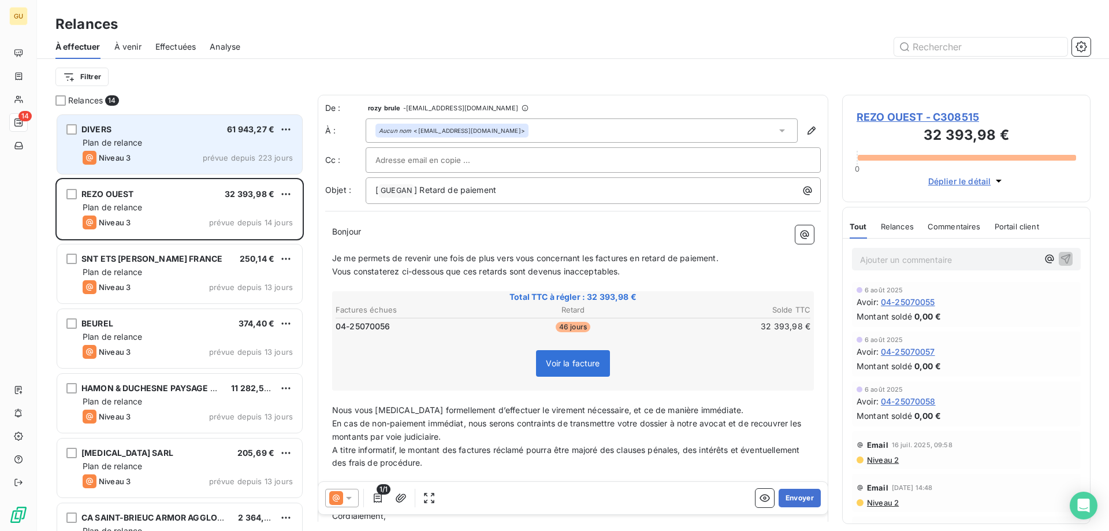
click at [157, 161] on div "Niveau 3 prévue depuis 223 jours" at bounding box center [188, 158] width 210 height 14
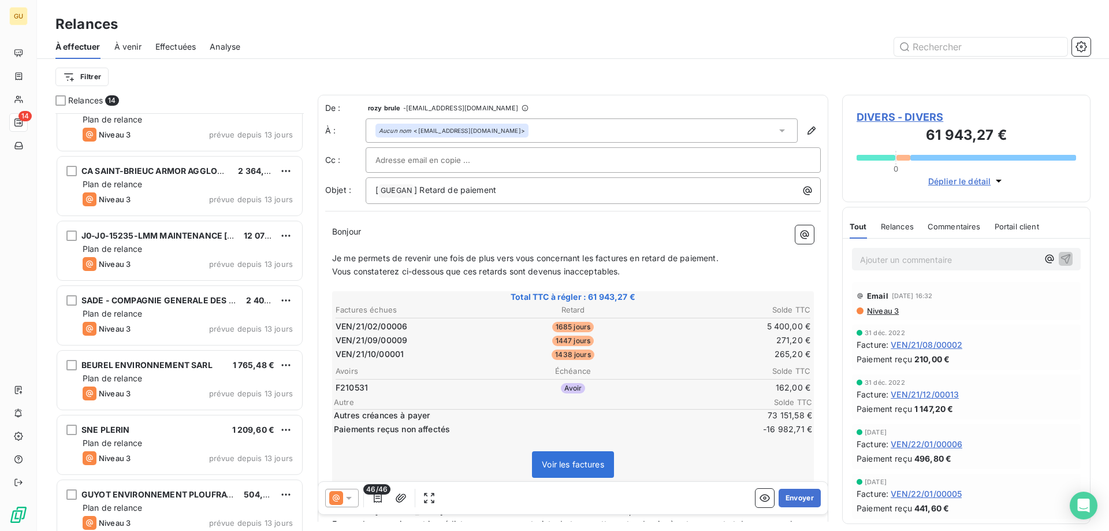
drag, startPoint x: 152, startPoint y: 361, endPoint x: 152, endPoint y: 370, distance: 8.7
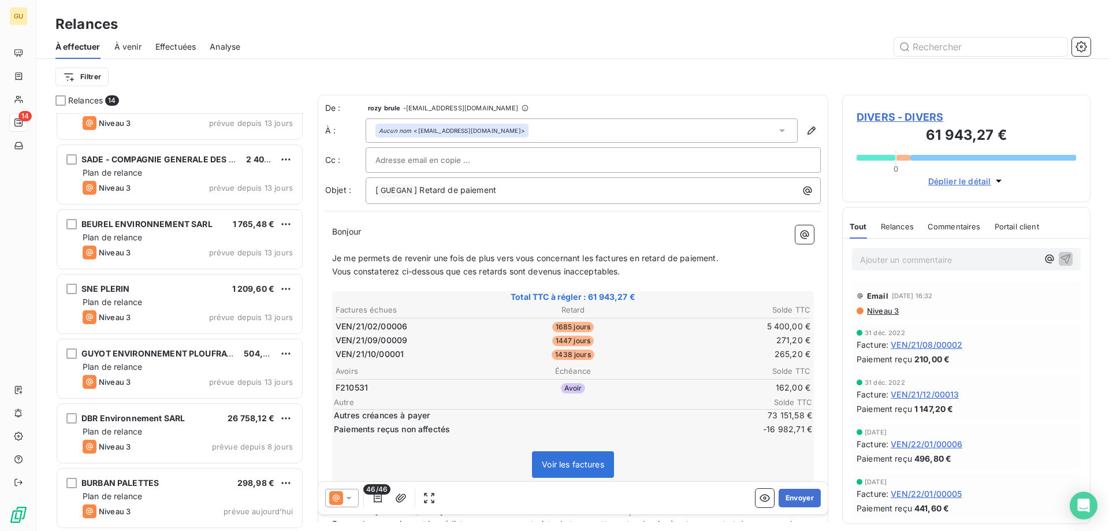
scroll to position [489, 0]
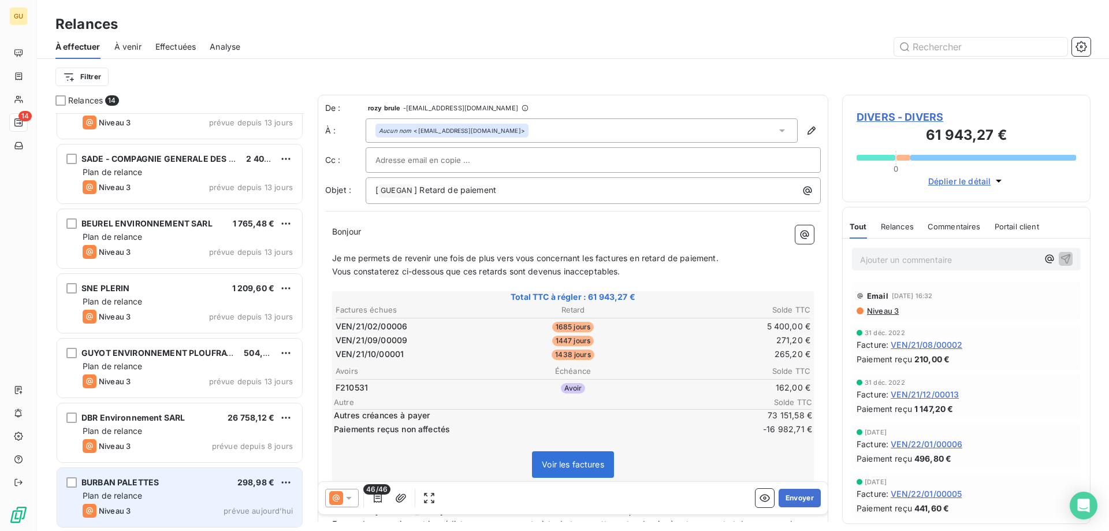
click at [128, 490] on span "Plan de relance" at bounding box center [112, 495] width 59 height 10
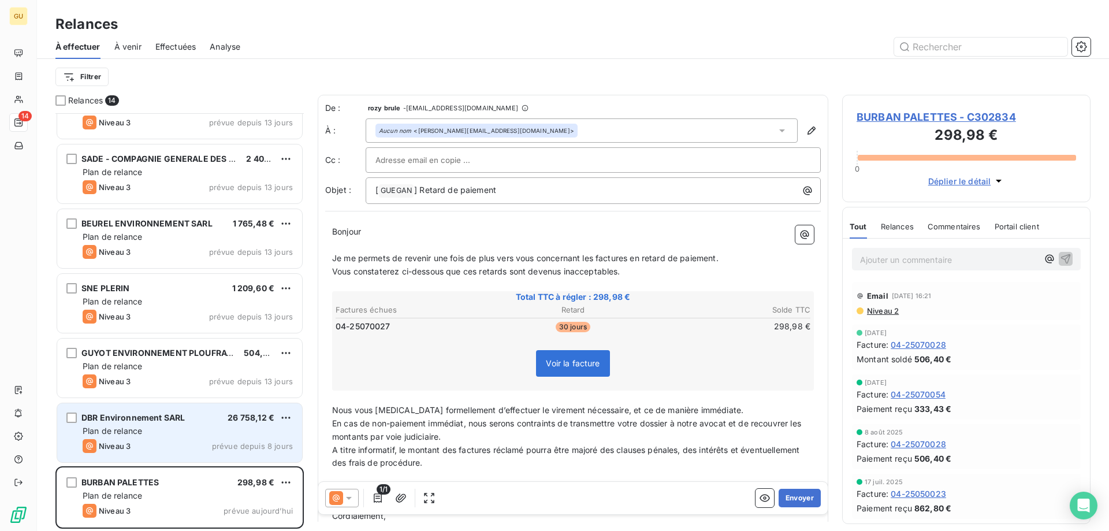
click at [158, 443] on div "Niveau 3 prévue depuis 8 jours" at bounding box center [188, 446] width 210 height 14
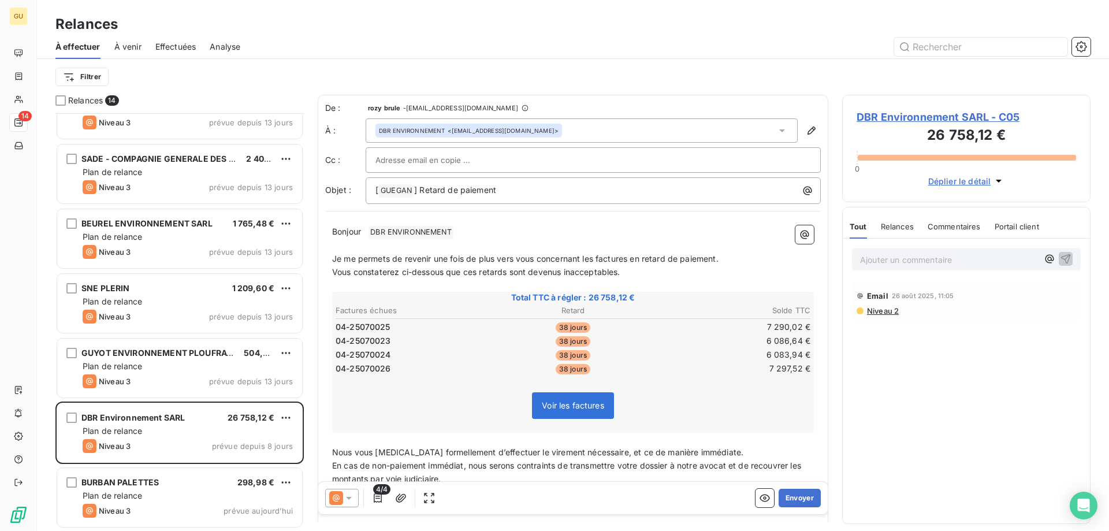
click at [933, 110] on span "DBR Environnement SARL - C05" at bounding box center [966, 117] width 219 height 16
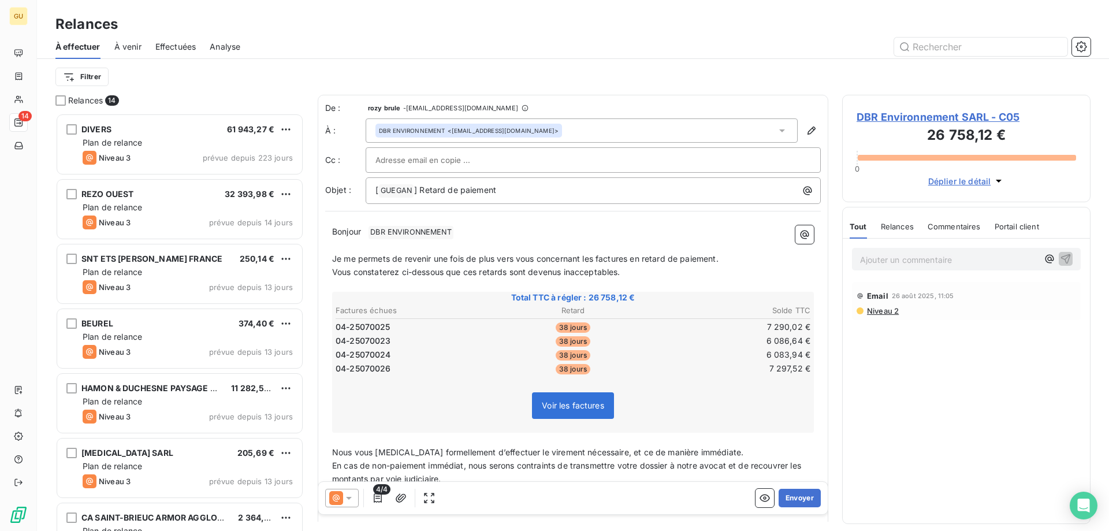
scroll to position [409, 240]
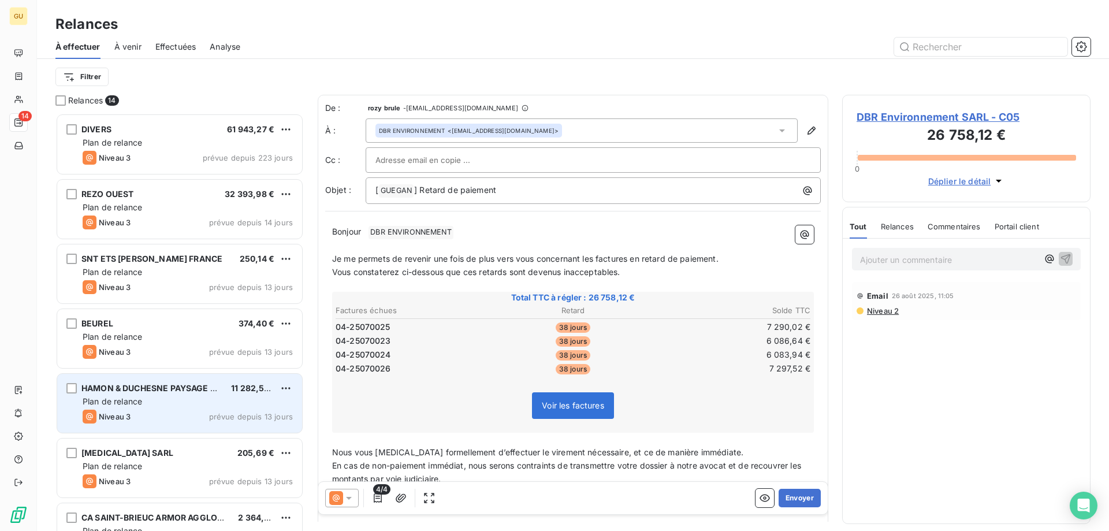
click at [198, 392] on span "HAMON & DUCHESNE PAYSAGE SARL" at bounding box center [156, 388] width 150 height 10
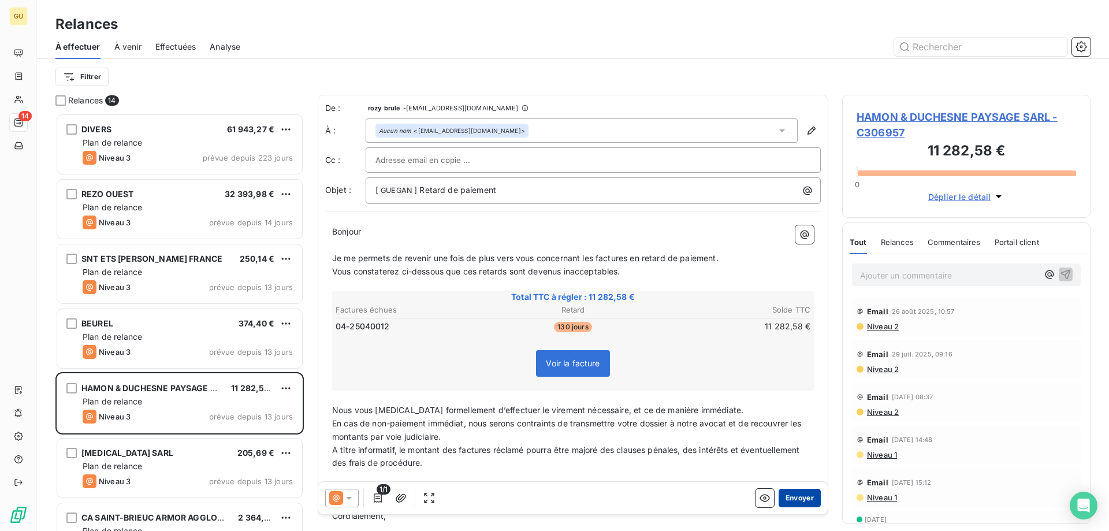
click at [790, 494] on button "Envoyer" at bounding box center [800, 498] width 42 height 18
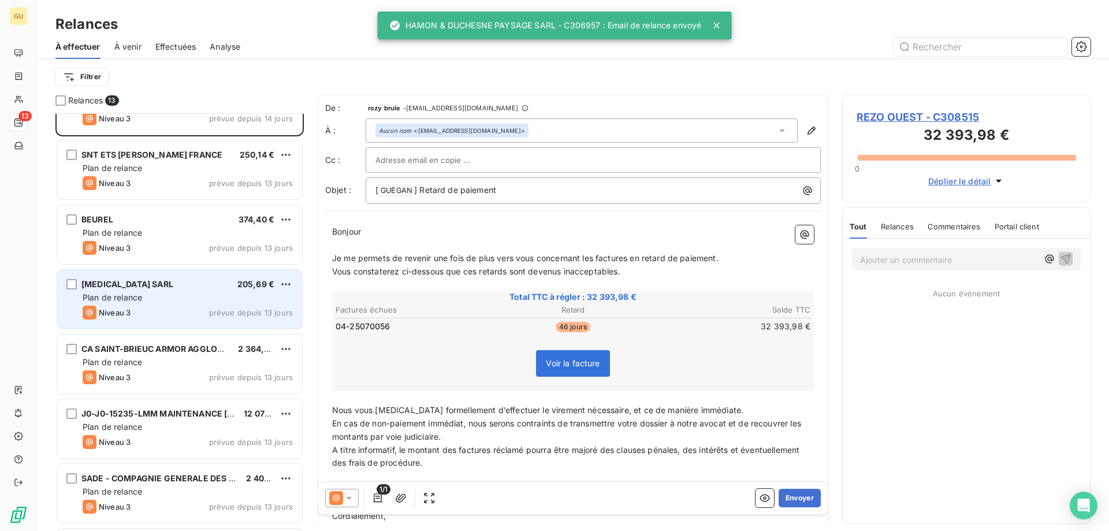
scroll to position [174, 0]
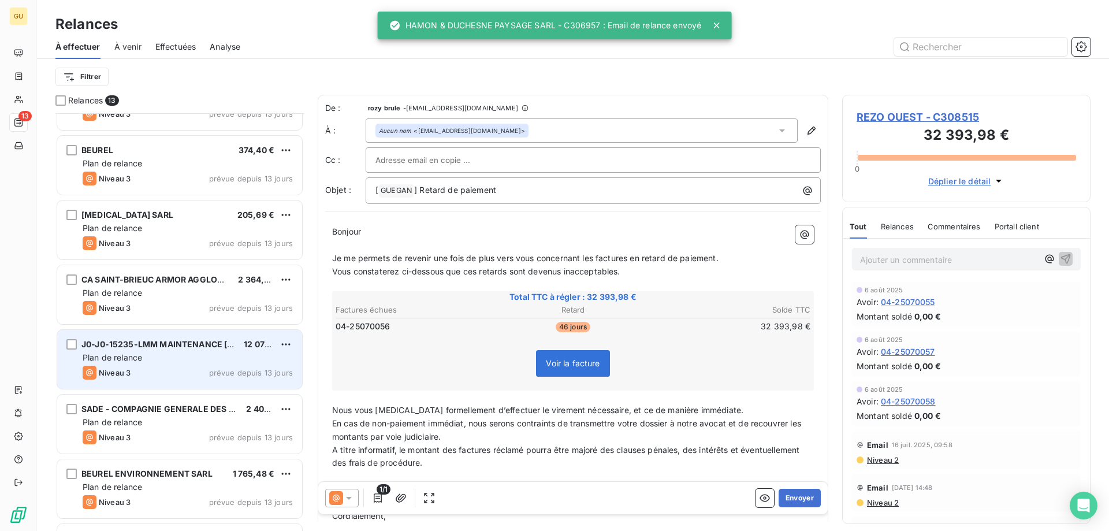
click at [232, 356] on div "Plan de relance" at bounding box center [188, 358] width 210 height 12
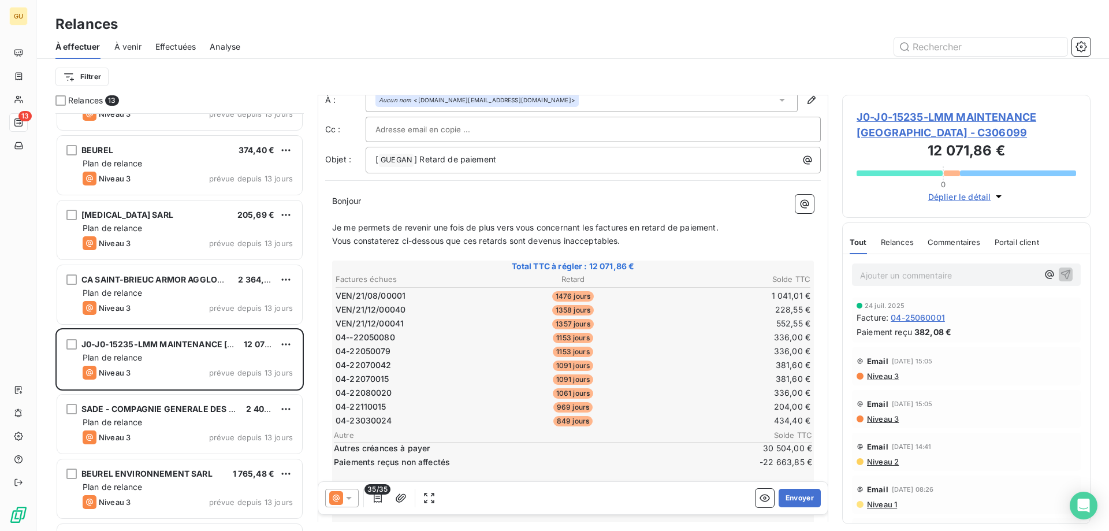
scroll to position [58, 0]
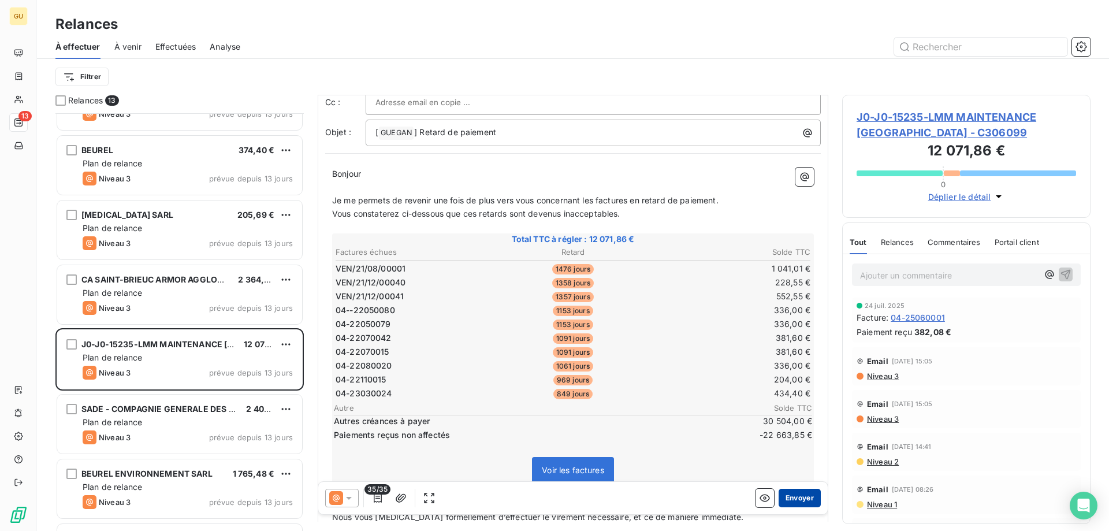
click at [793, 494] on button "Envoyer" at bounding box center [800, 498] width 42 height 18
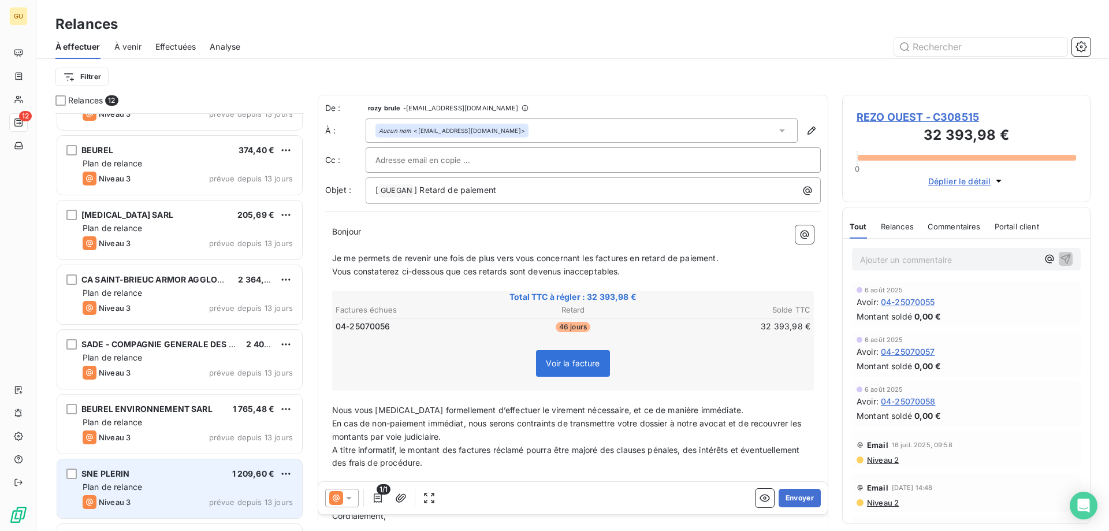
click at [160, 503] on div "Niveau 3 prévue depuis 13 jours" at bounding box center [188, 502] width 210 height 14
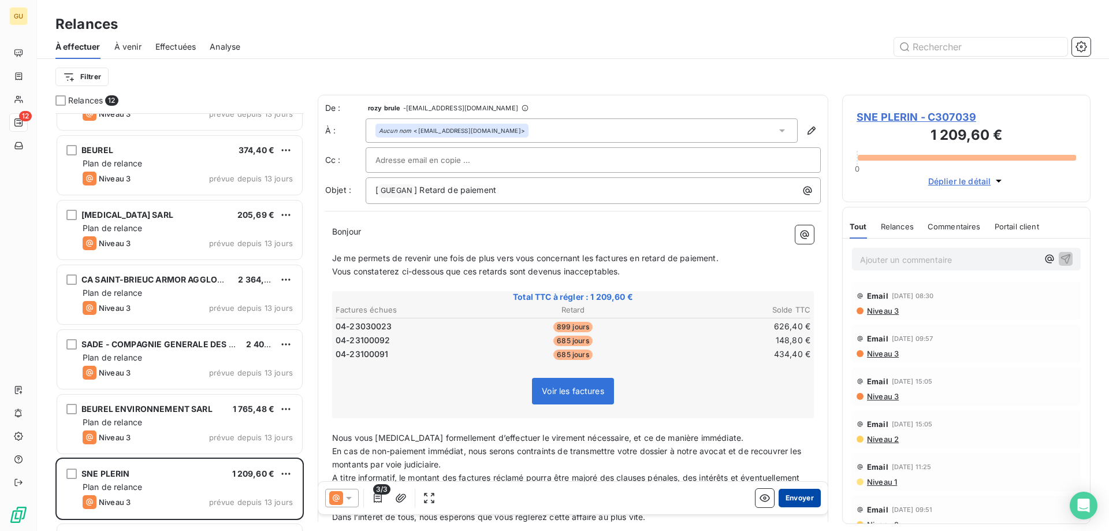
click at [794, 500] on button "Envoyer" at bounding box center [800, 498] width 42 height 18
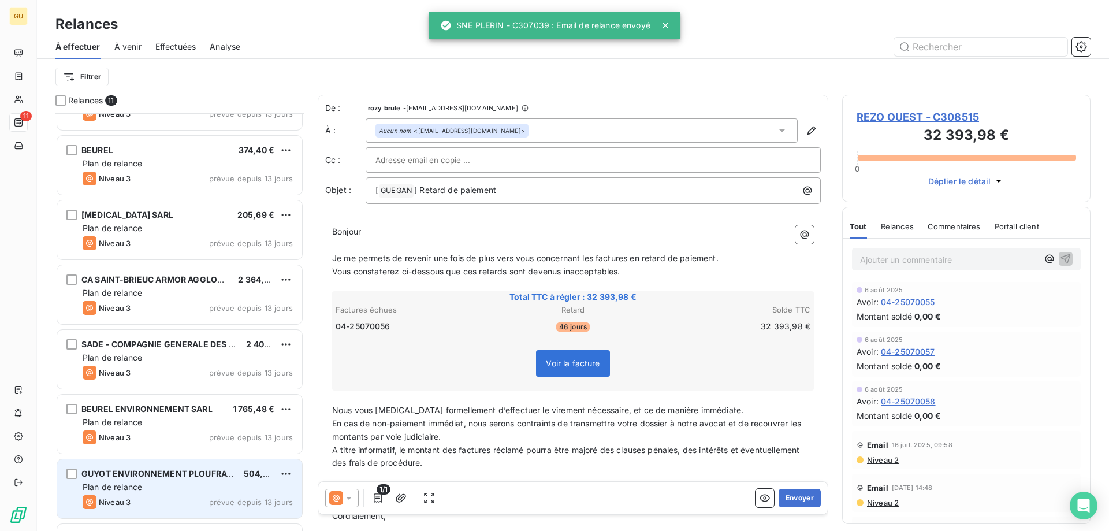
click at [141, 483] on span "Plan de relance" at bounding box center [112, 487] width 59 height 10
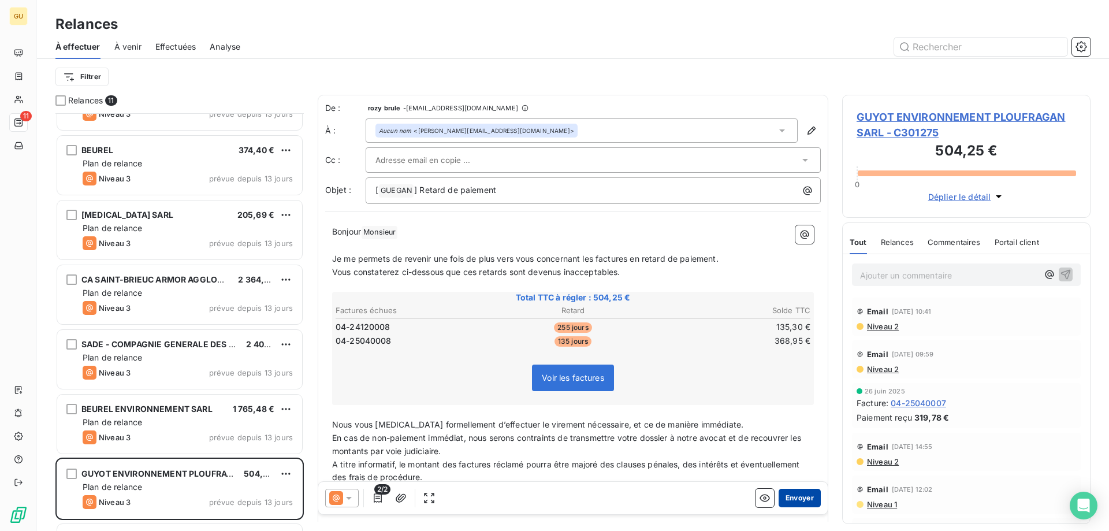
click at [797, 504] on button "Envoyer" at bounding box center [800, 498] width 42 height 18
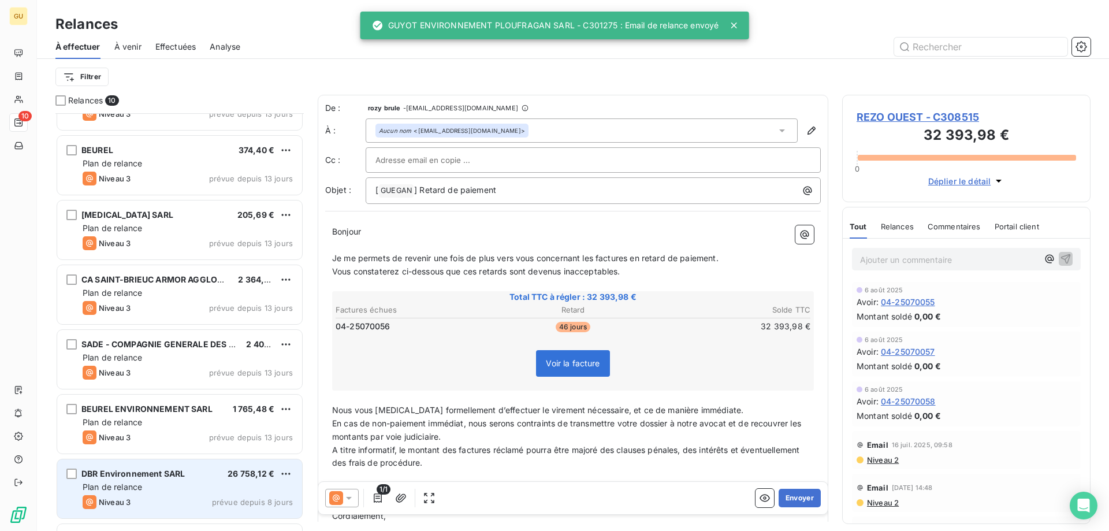
click at [168, 488] on div "Plan de relance" at bounding box center [188, 487] width 210 height 12
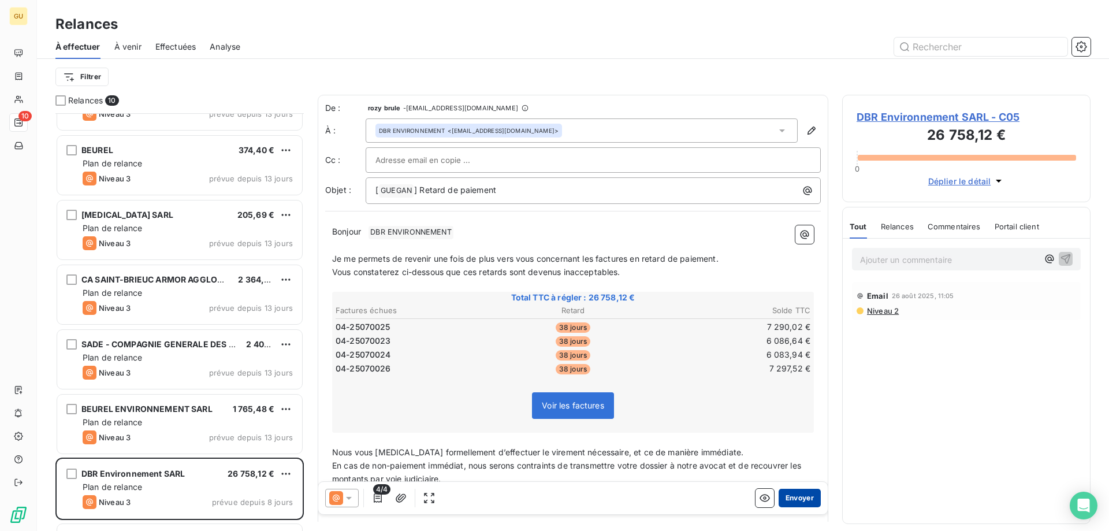
click at [796, 501] on button "Envoyer" at bounding box center [800, 498] width 42 height 18
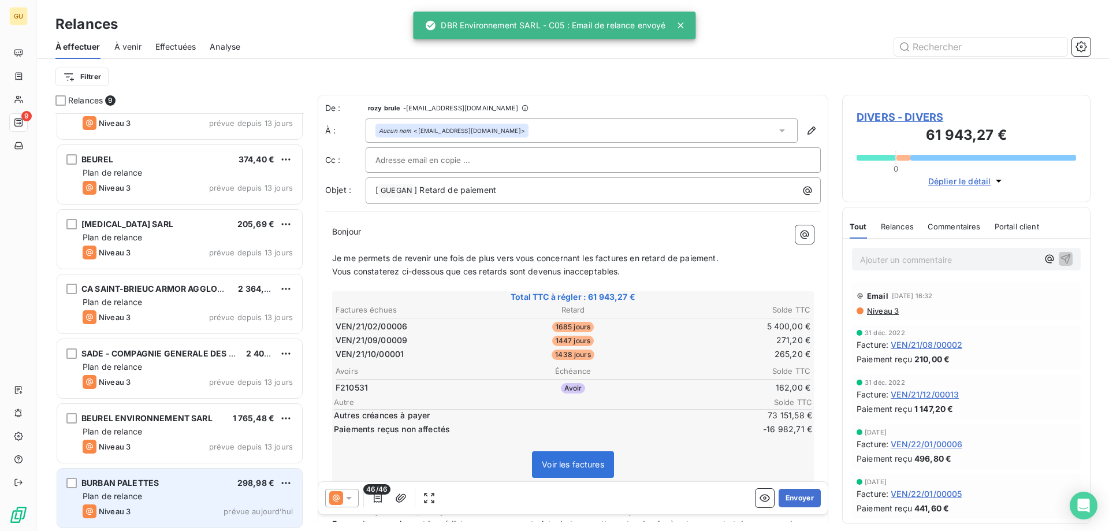
scroll to position [165, 0]
click at [186, 496] on div "Plan de relance" at bounding box center [188, 496] width 210 height 12
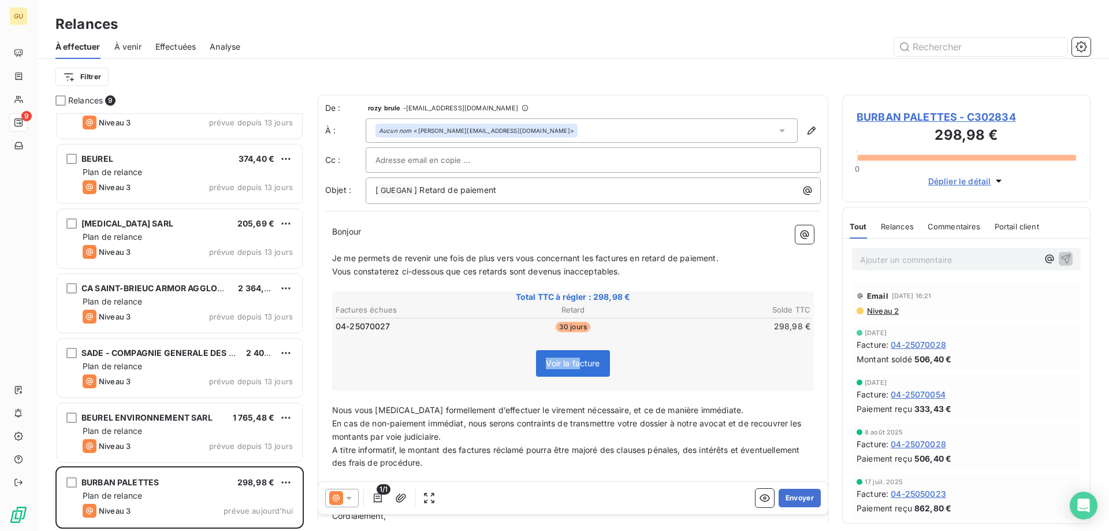
drag, startPoint x: 575, startPoint y: 368, endPoint x: 498, endPoint y: 374, distance: 77.0
click at [498, 374] on div "Voir la facture" at bounding box center [573, 366] width 478 height 50
click at [648, 381] on div "Voir la facture" at bounding box center [573, 366] width 478 height 50
click at [788, 501] on button "Envoyer" at bounding box center [800, 498] width 42 height 18
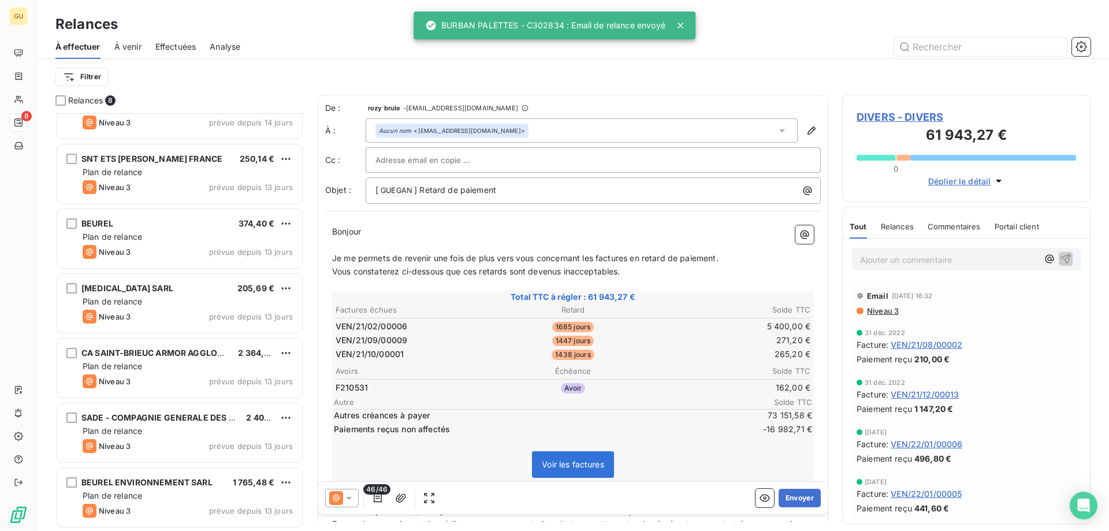
scroll to position [100, 0]
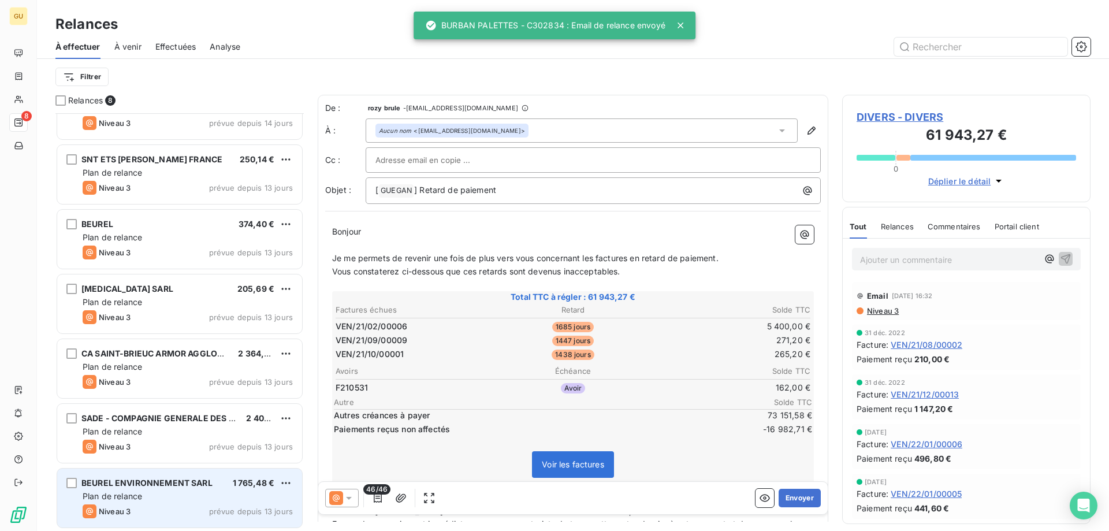
click at [152, 493] on div "Plan de relance" at bounding box center [188, 496] width 210 height 12
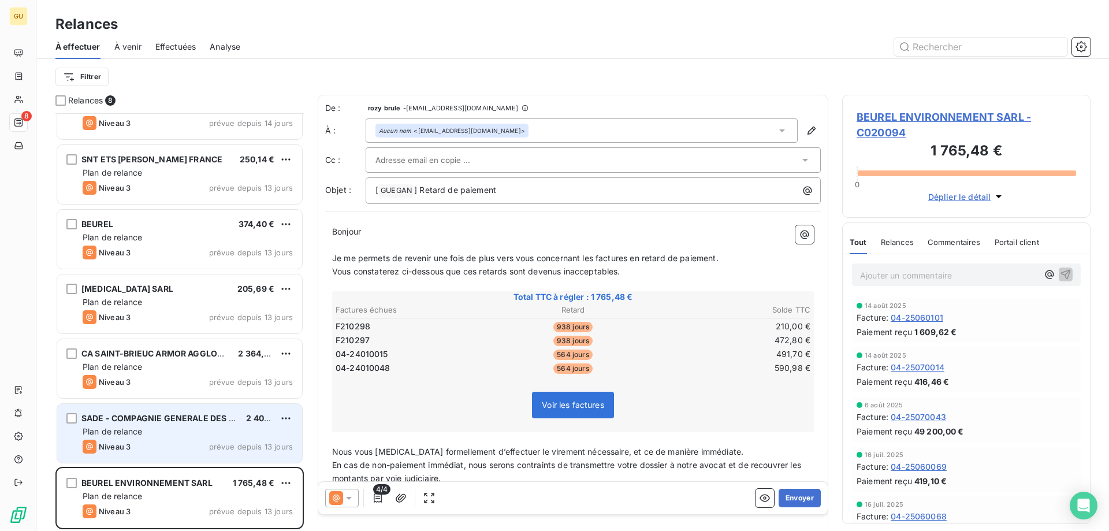
click at [194, 430] on div "Plan de relance" at bounding box center [188, 432] width 210 height 12
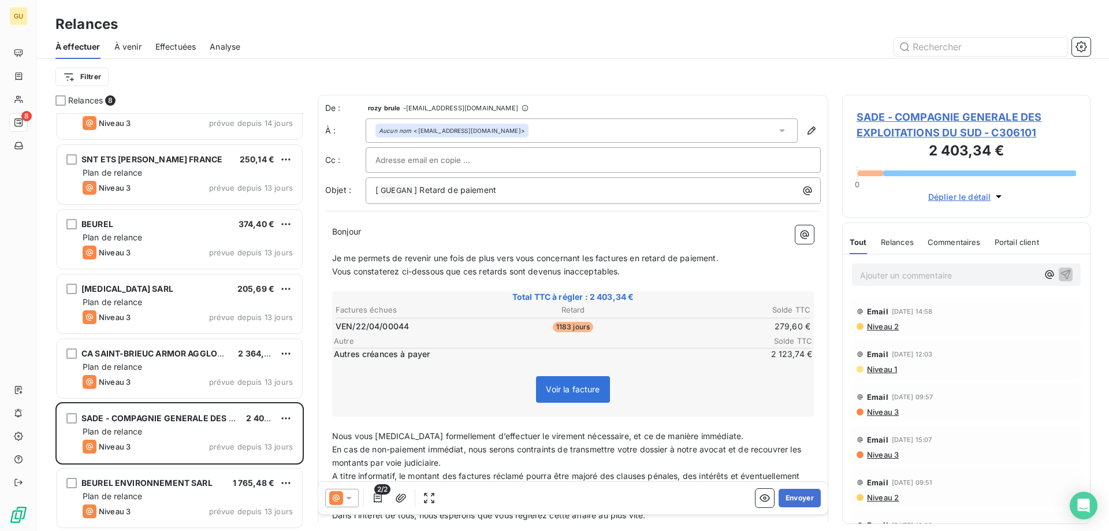
click at [572, 403] on span "Voir la facture" at bounding box center [572, 389] width 73 height 27
click at [572, 398] on span "Voir la facture" at bounding box center [572, 389] width 73 height 27
click at [783, 496] on button "Envoyer" at bounding box center [800, 498] width 42 height 18
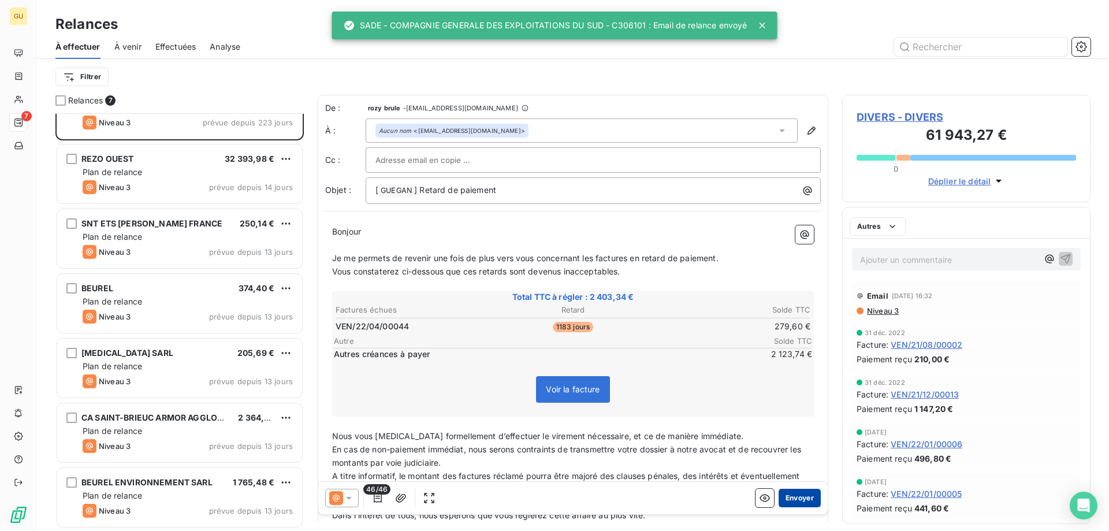
scroll to position [35, 0]
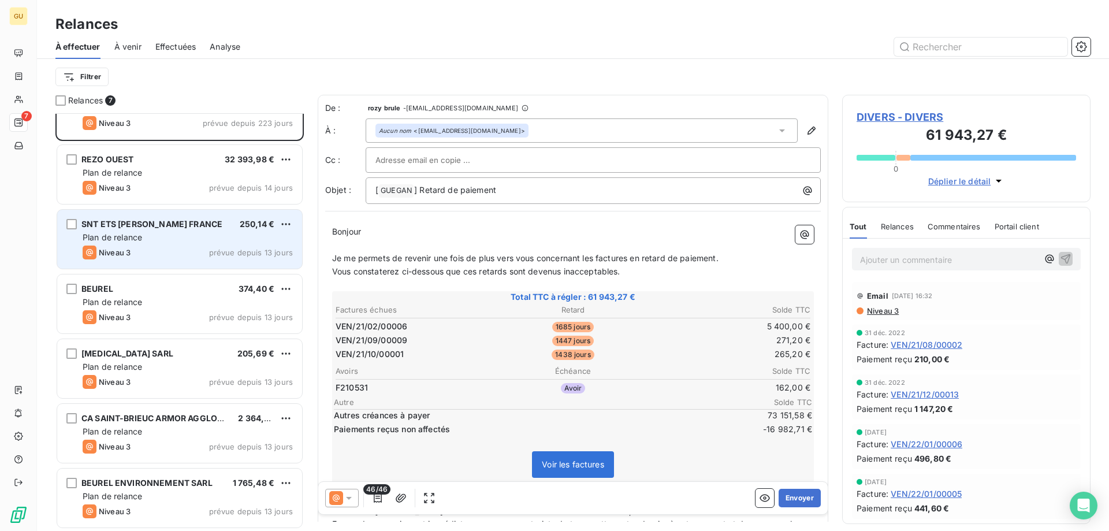
click at [191, 240] on div "Plan de relance" at bounding box center [188, 238] width 210 height 12
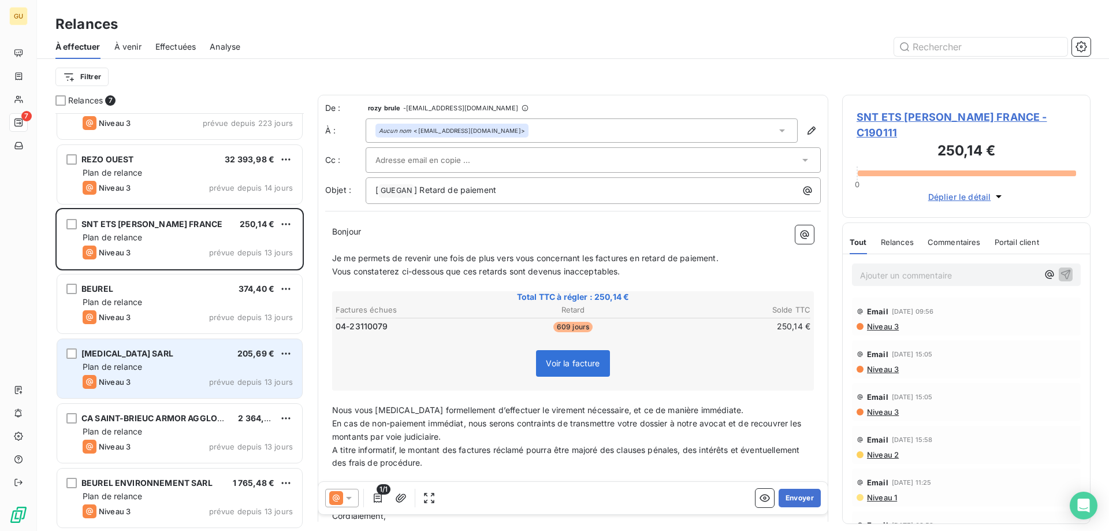
click at [190, 367] on div "Plan de relance" at bounding box center [188, 367] width 210 height 12
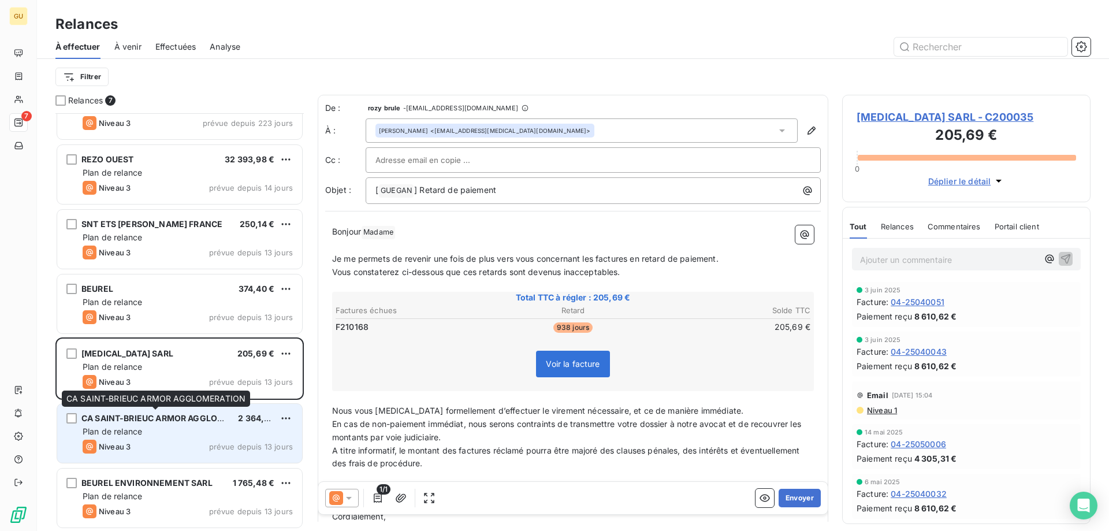
click at [189, 414] on span "CA SAINT-BRIEUC ARMOR AGGLOMERATION" at bounding box center [171, 418] width 180 height 10
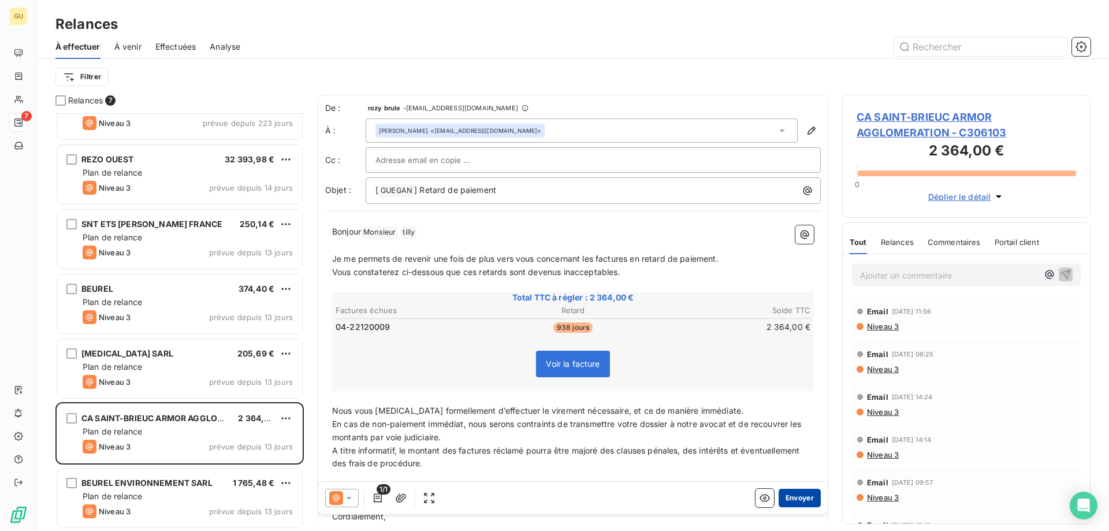
click at [783, 499] on button "Envoyer" at bounding box center [800, 498] width 42 height 18
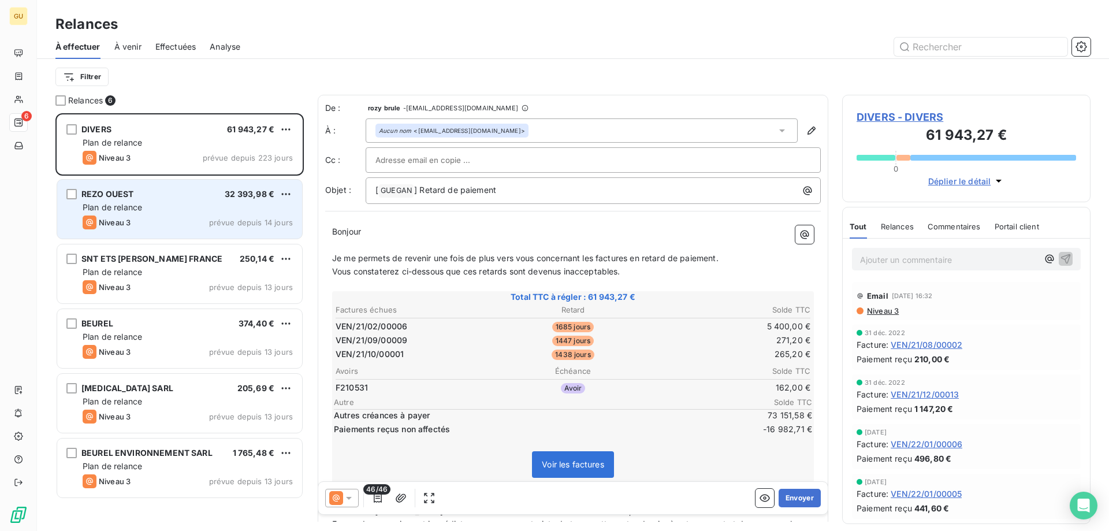
click at [250, 206] on div "Plan de relance" at bounding box center [188, 208] width 210 height 12
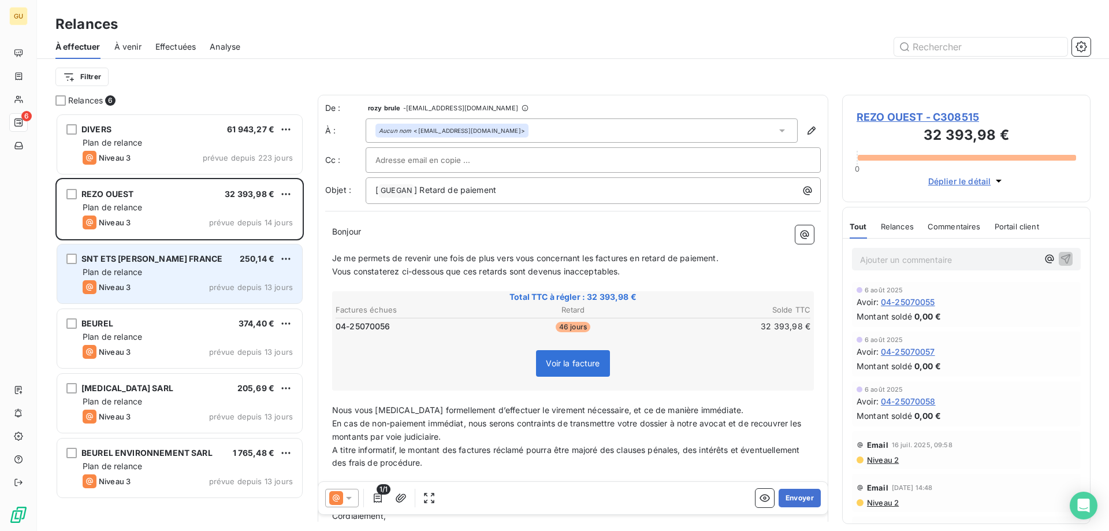
click at [227, 263] on div "SNT ETS [PERSON_NAME] FRANCE 250,14 €" at bounding box center [188, 259] width 210 height 10
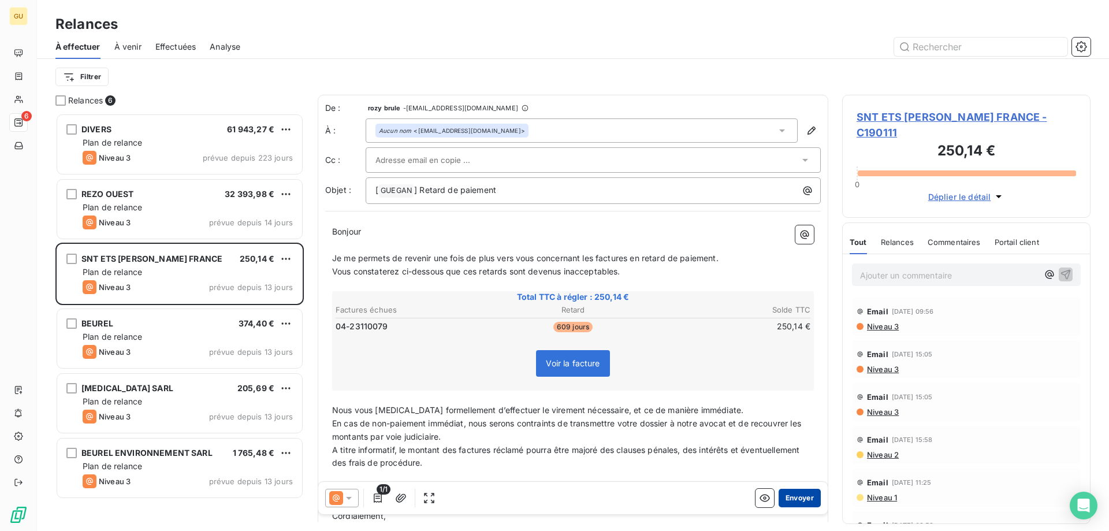
click at [784, 496] on button "Envoyer" at bounding box center [800, 498] width 42 height 18
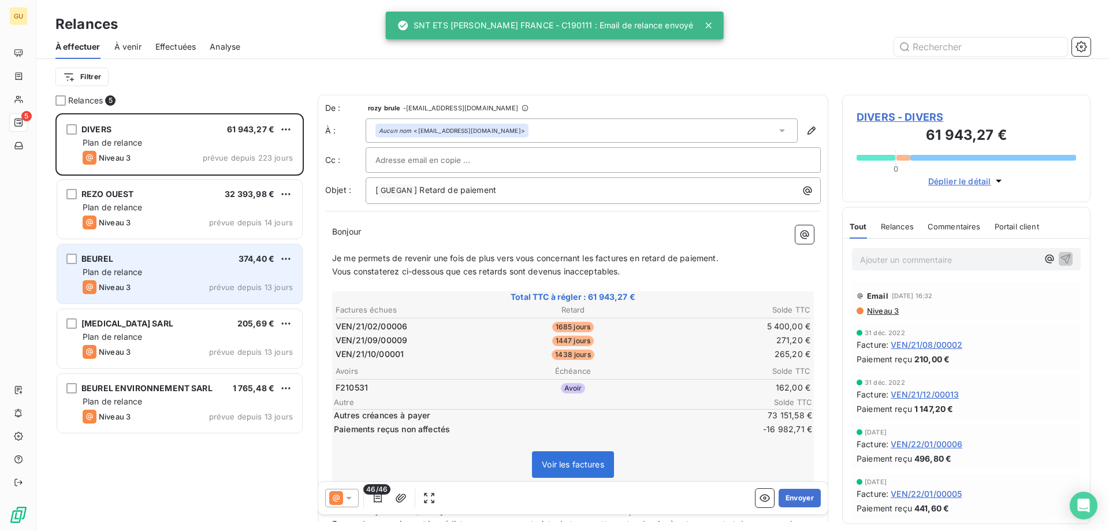
click at [210, 271] on div "Plan de relance" at bounding box center [188, 272] width 210 height 12
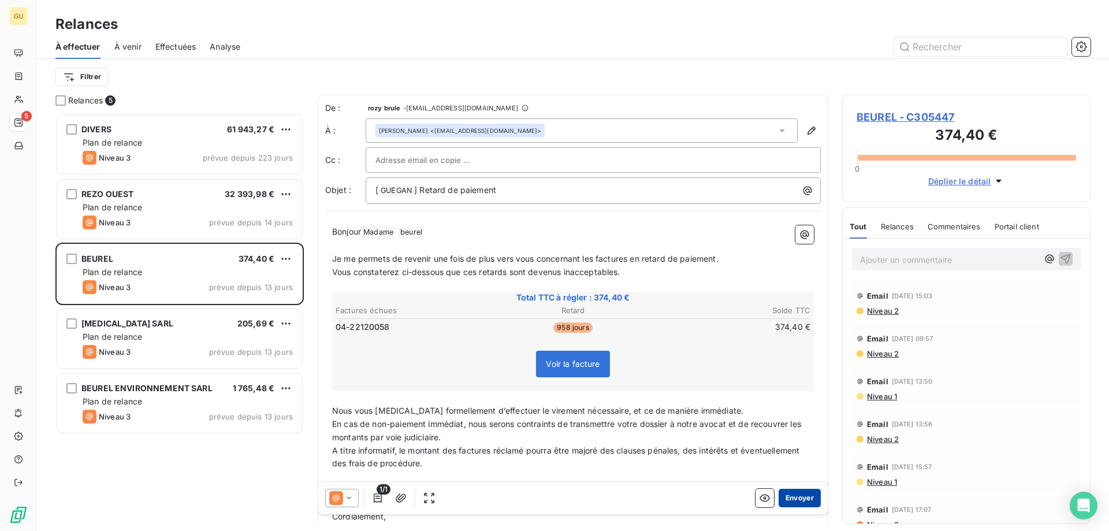
click at [784, 500] on button "Envoyer" at bounding box center [800, 498] width 42 height 18
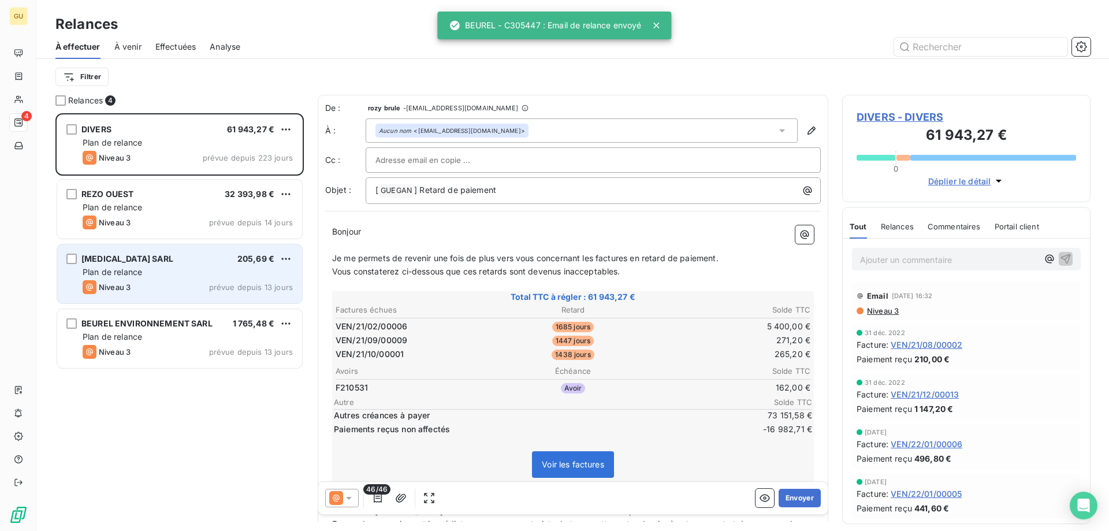
click at [137, 287] on div "Niveau 3 prévue depuis 13 jours" at bounding box center [188, 287] width 210 height 14
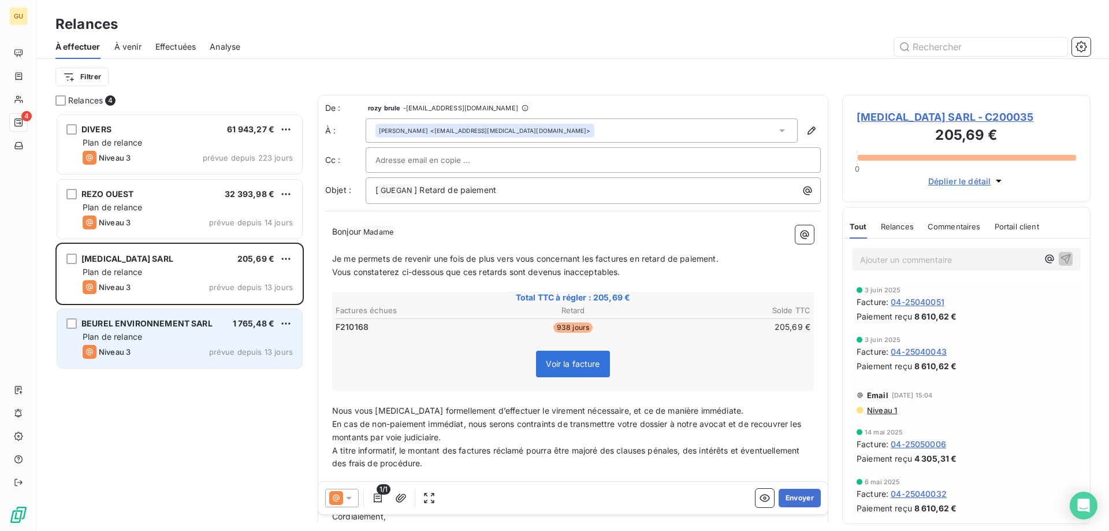
click at [217, 346] on div "Niveau 3 prévue depuis 13 jours" at bounding box center [188, 352] width 210 height 14
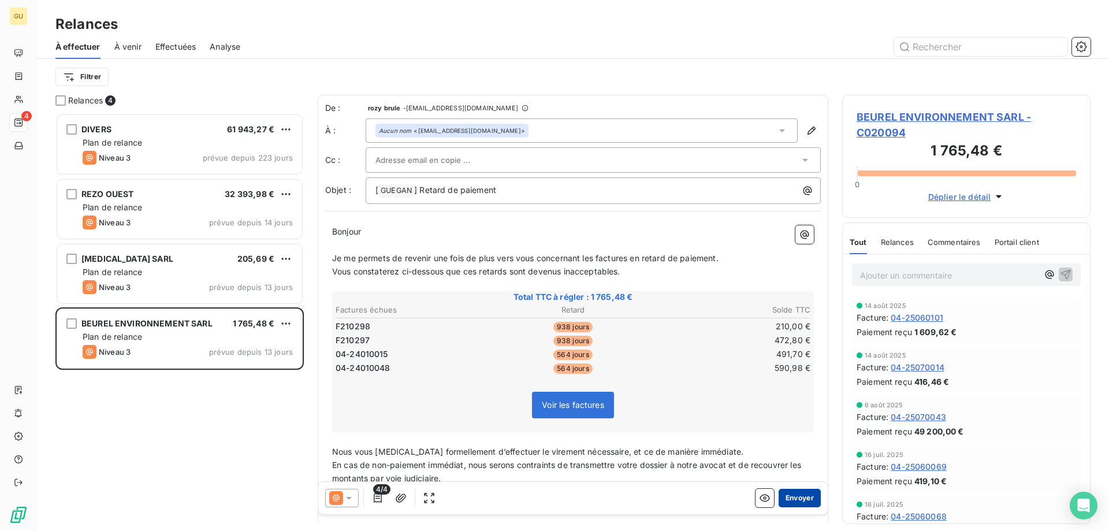
click at [788, 500] on button "Envoyer" at bounding box center [800, 498] width 42 height 18
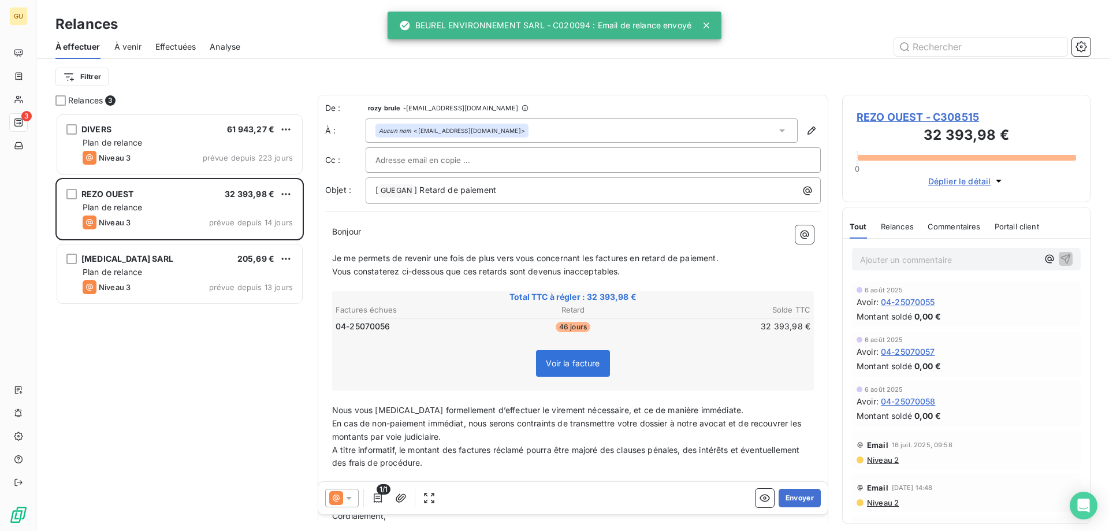
click at [133, 45] on span "À venir" at bounding box center [127, 47] width 27 height 12
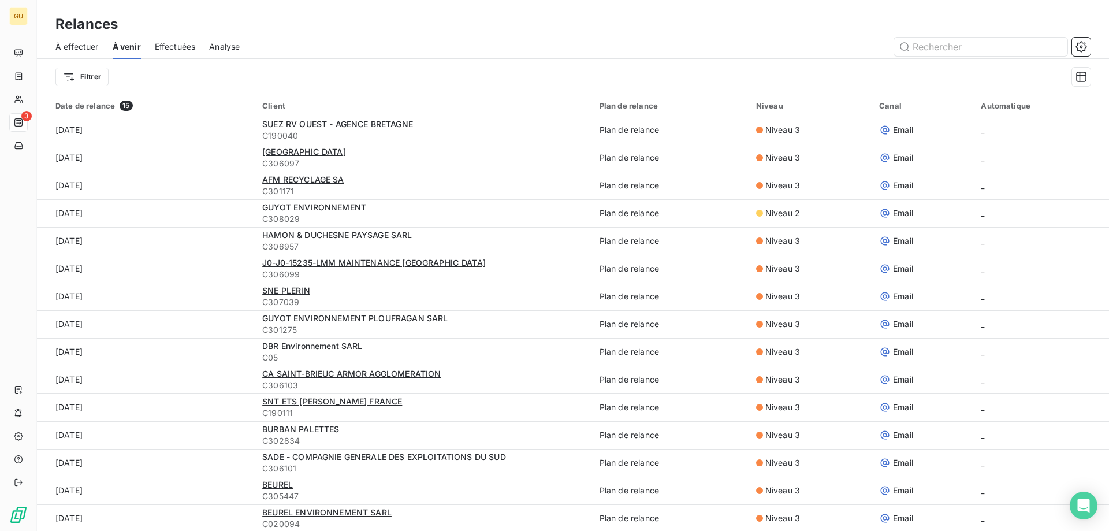
click at [190, 54] on div "Effectuées" at bounding box center [175, 47] width 41 height 24
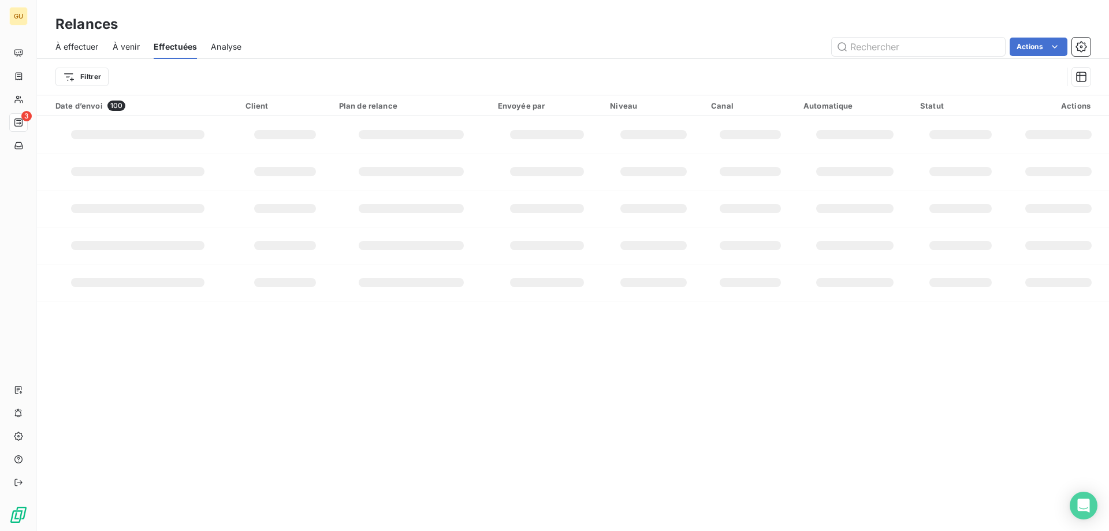
click at [241, 54] on div "Analyse" at bounding box center [226, 47] width 31 height 24
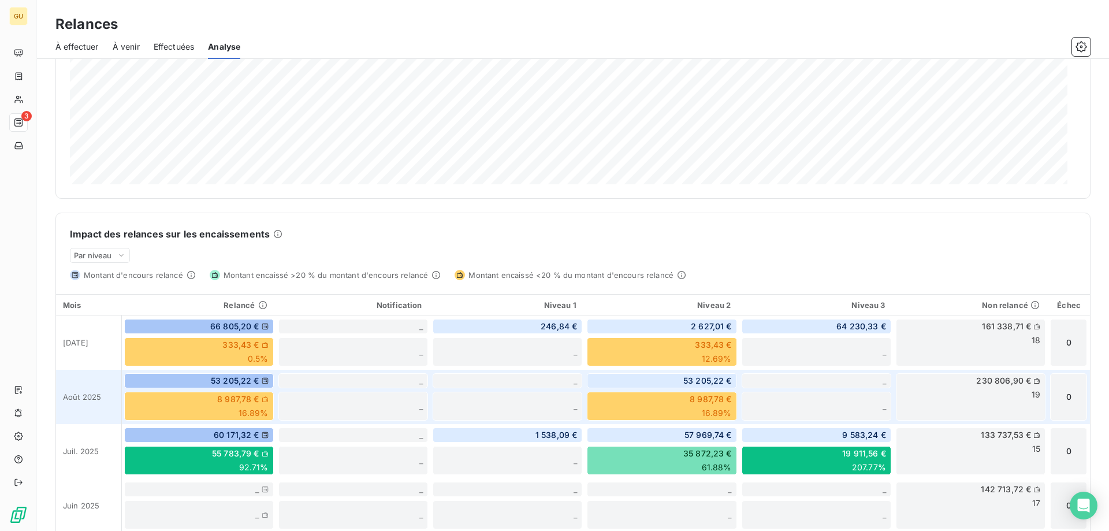
scroll to position [173, 0]
